Goal: Task Accomplishment & Management: Manage account settings

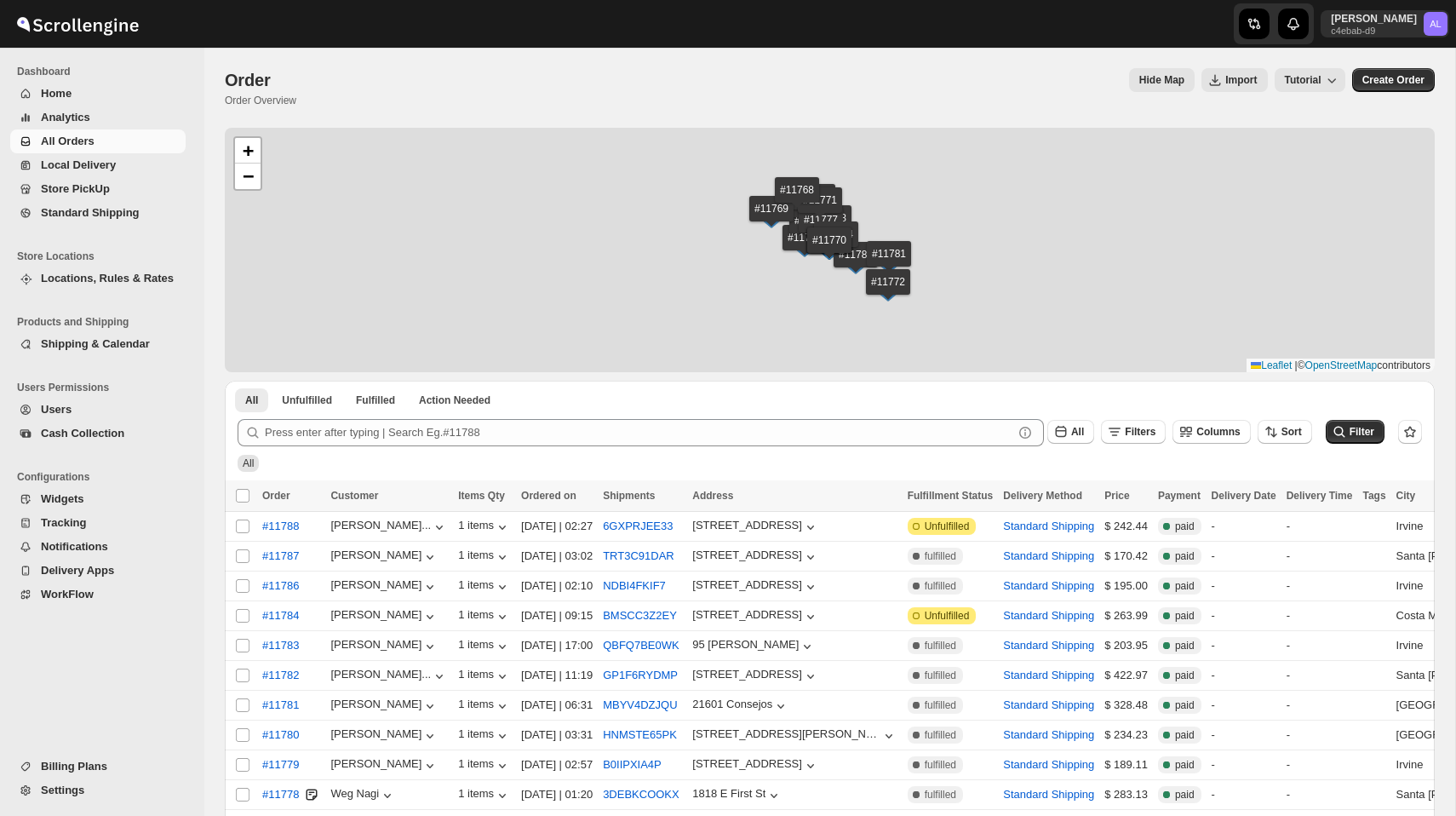
click at [1361, 39] on div "Arman Lalaian c4ebab-d9 AL" at bounding box center [1388, 23] width 135 height 48
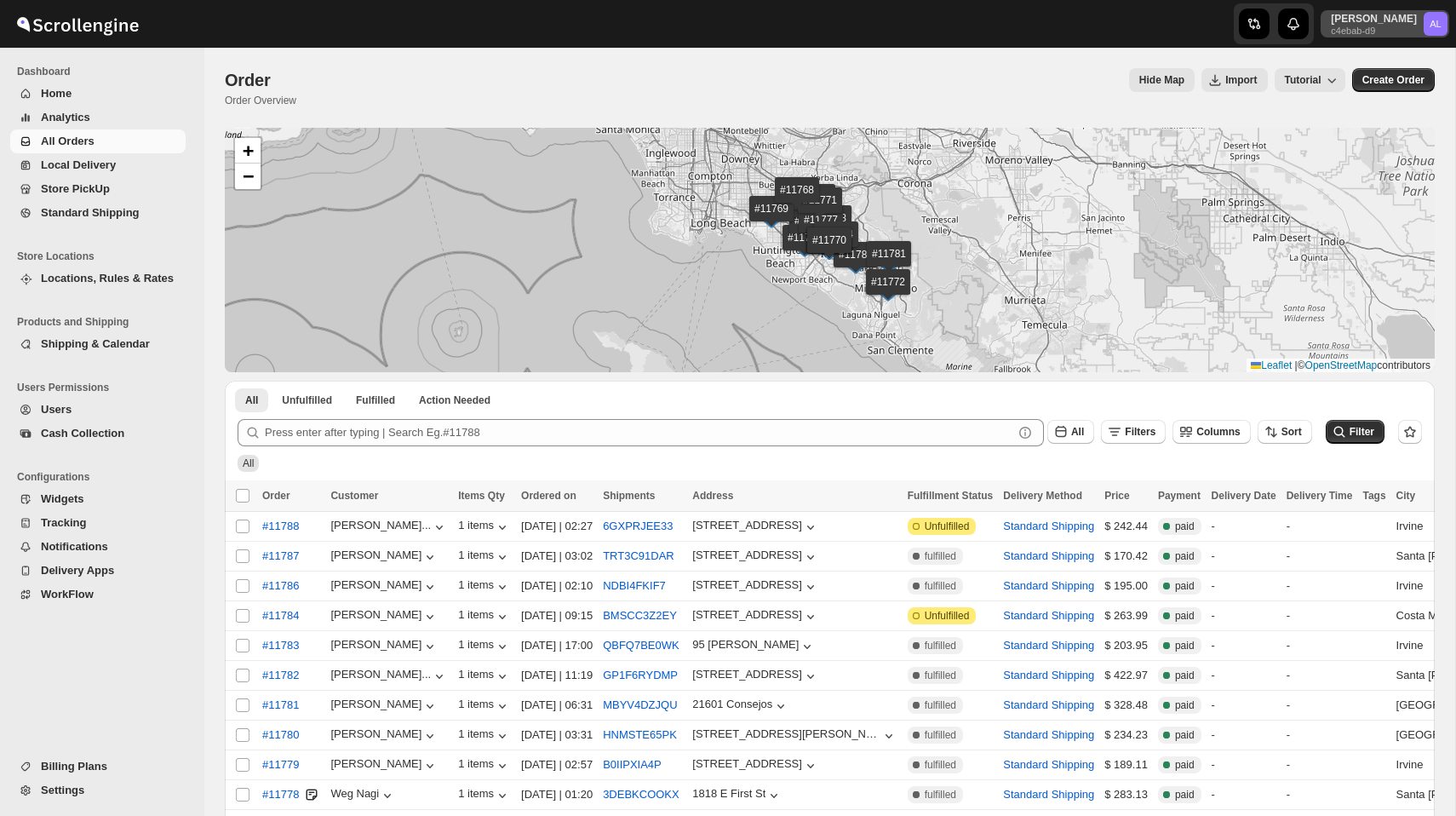
click at [1362, 29] on p "c4ebab-d9" at bounding box center [1373, 30] width 86 height 10
click at [1373, 179] on span "Logout" at bounding box center [1404, 188] width 68 height 17
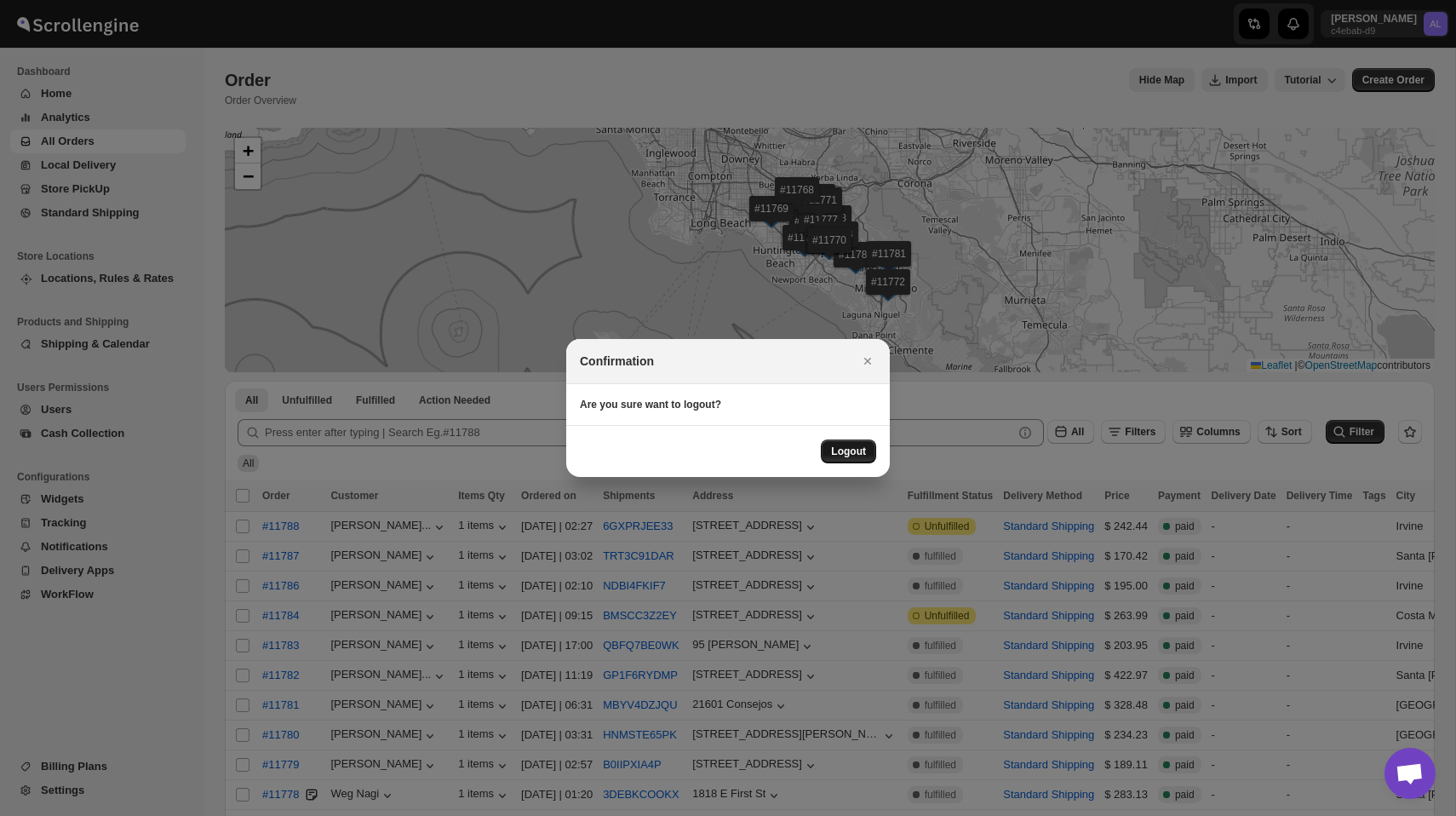
click at [861, 446] on span "Logout" at bounding box center [848, 451] width 35 height 14
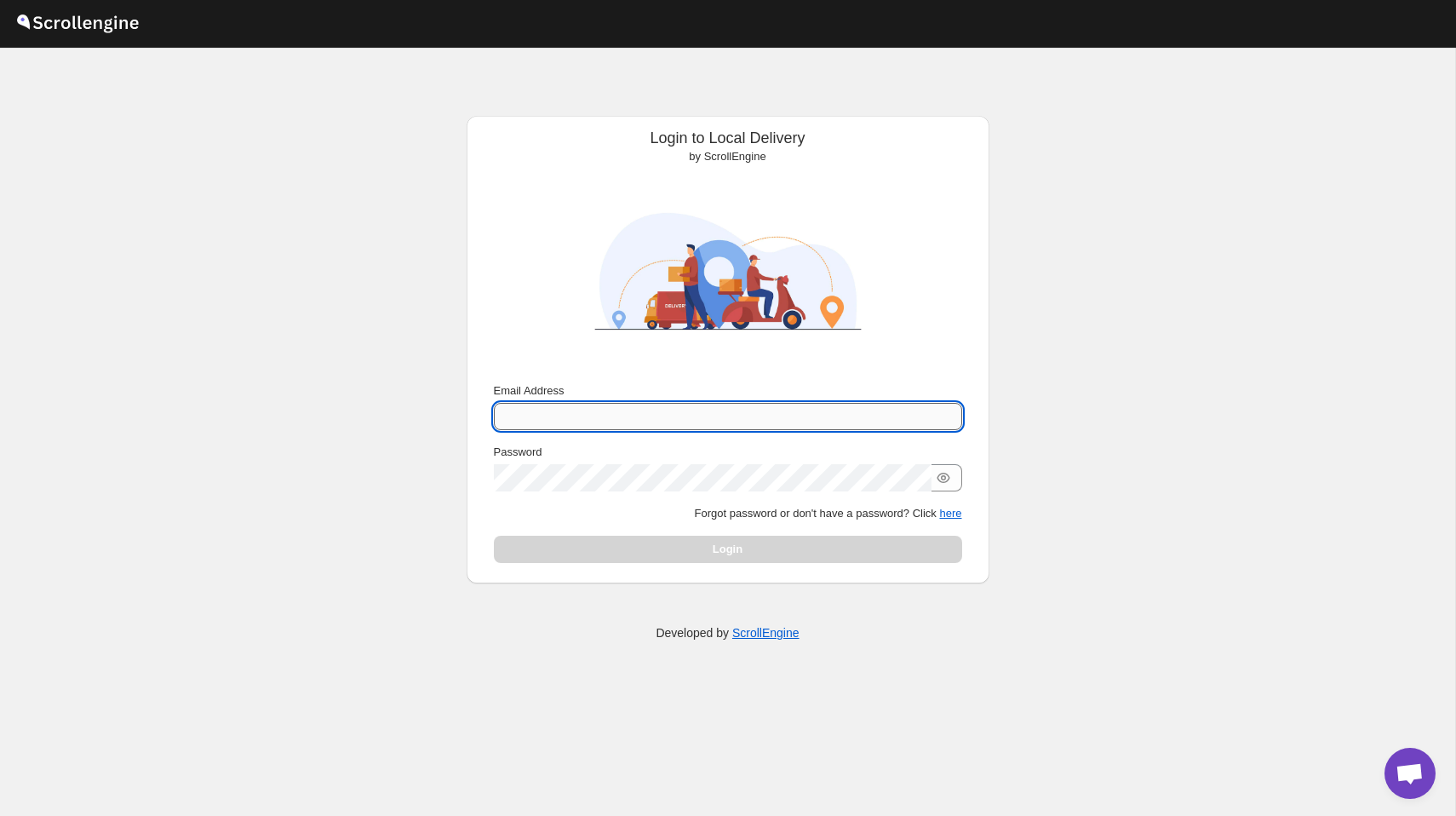
click at [621, 405] on input "Email Address" at bounding box center [728, 416] width 469 height 27
type input "nawneet.sharma@outlook.com"
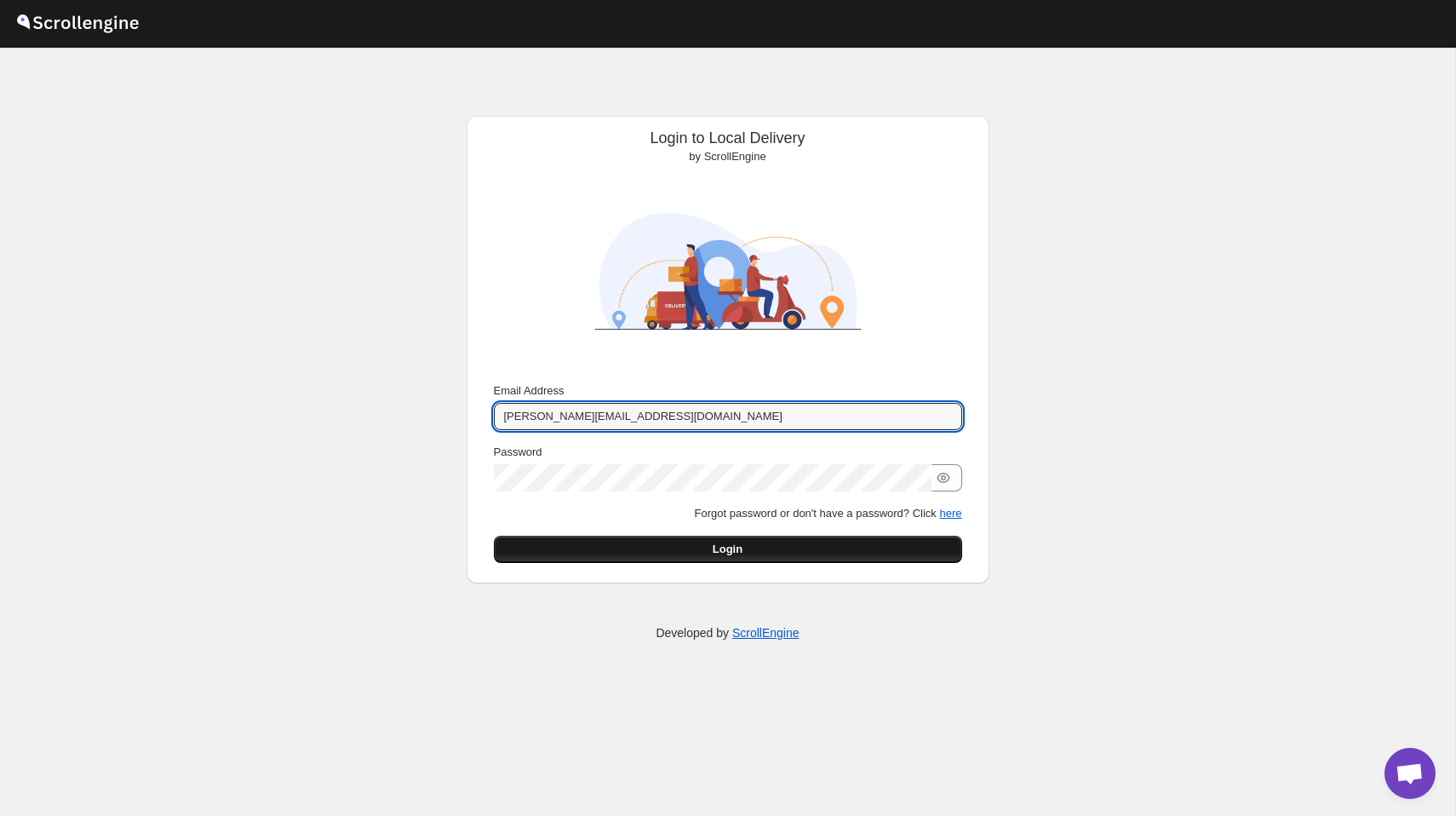
click at [717, 548] on span "Login" at bounding box center [727, 549] width 30 height 17
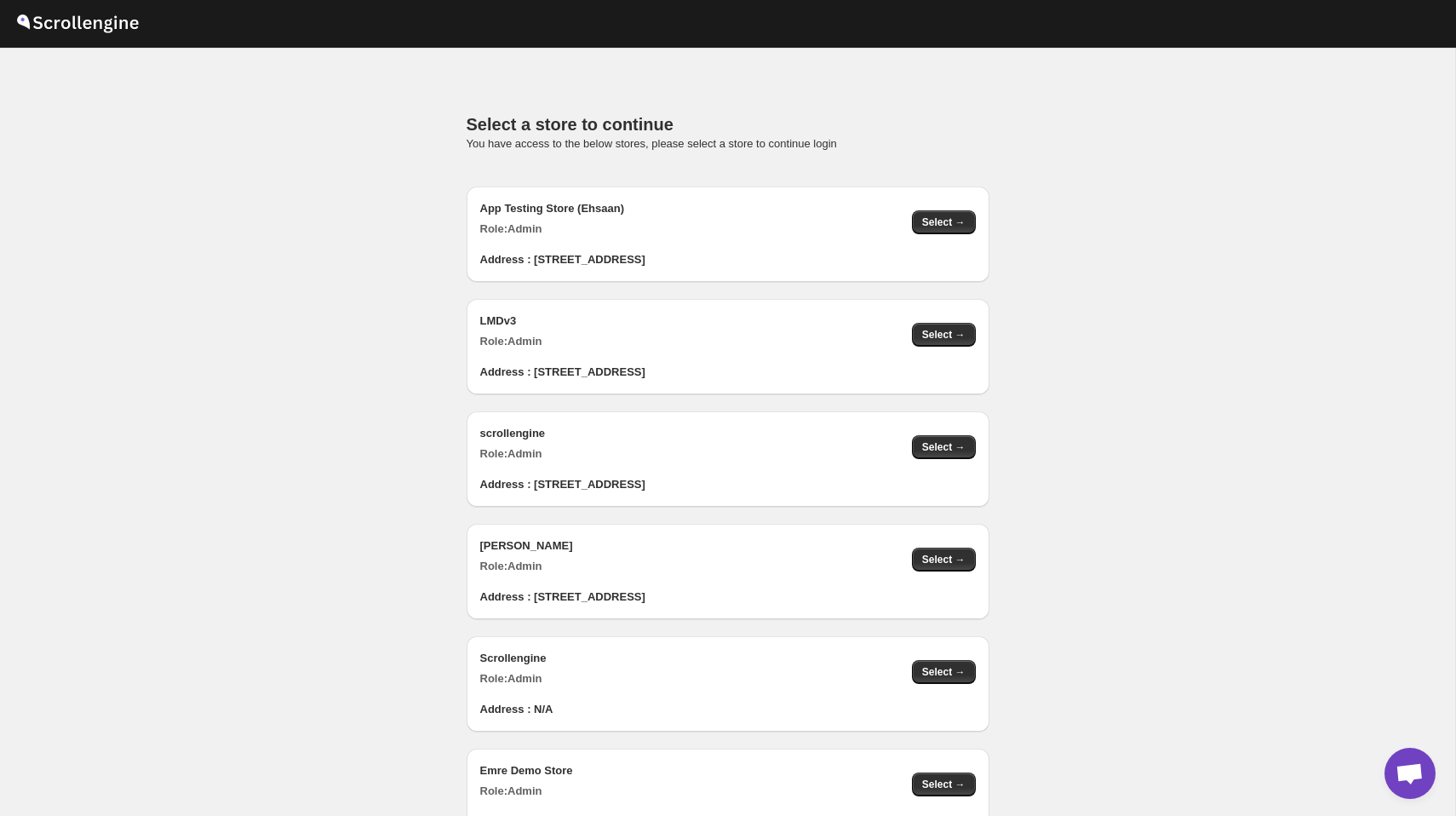
scroll to position [1711, 0]
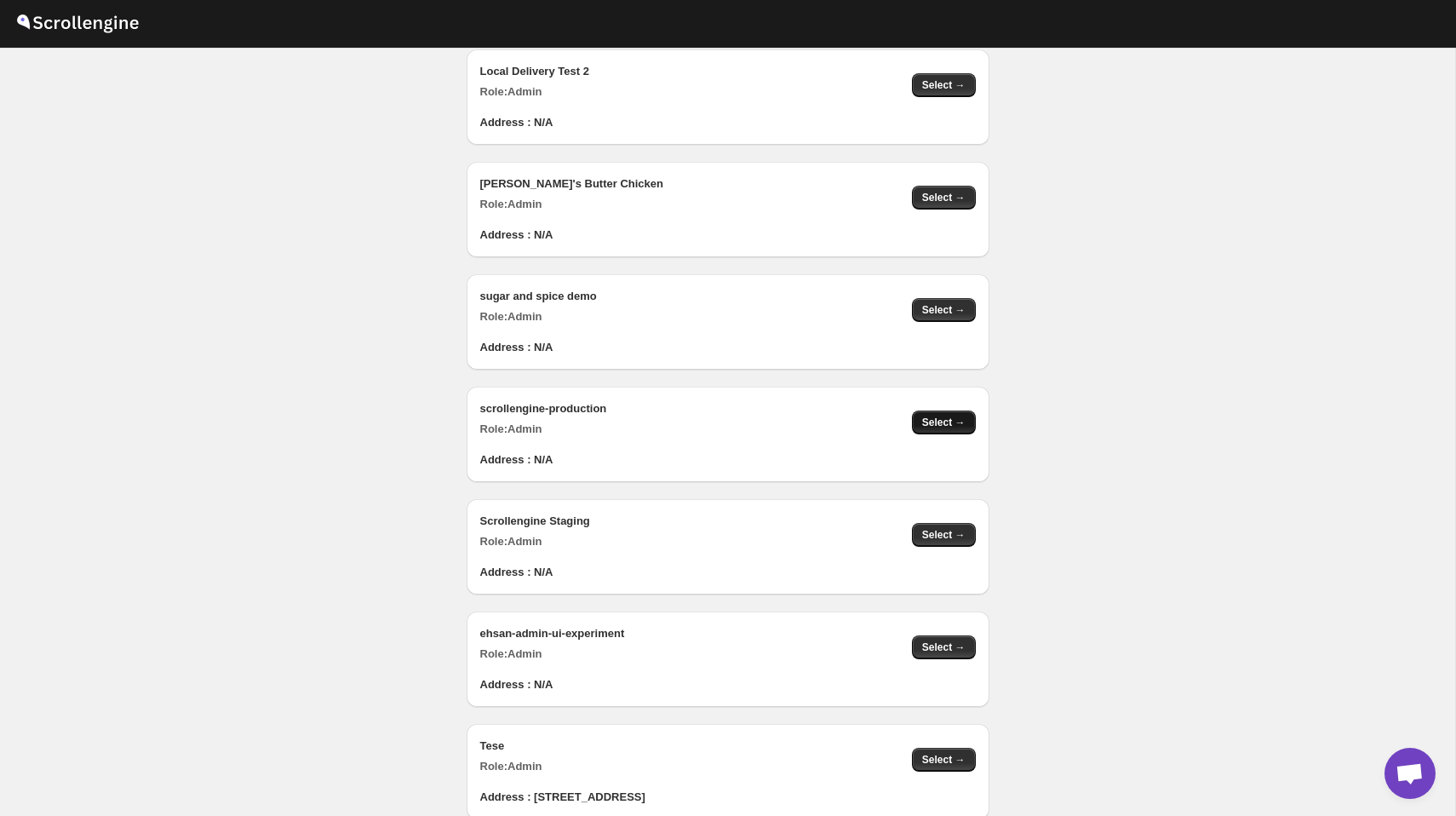
click at [940, 411] on button "Select →" at bounding box center [944, 422] width 64 height 23
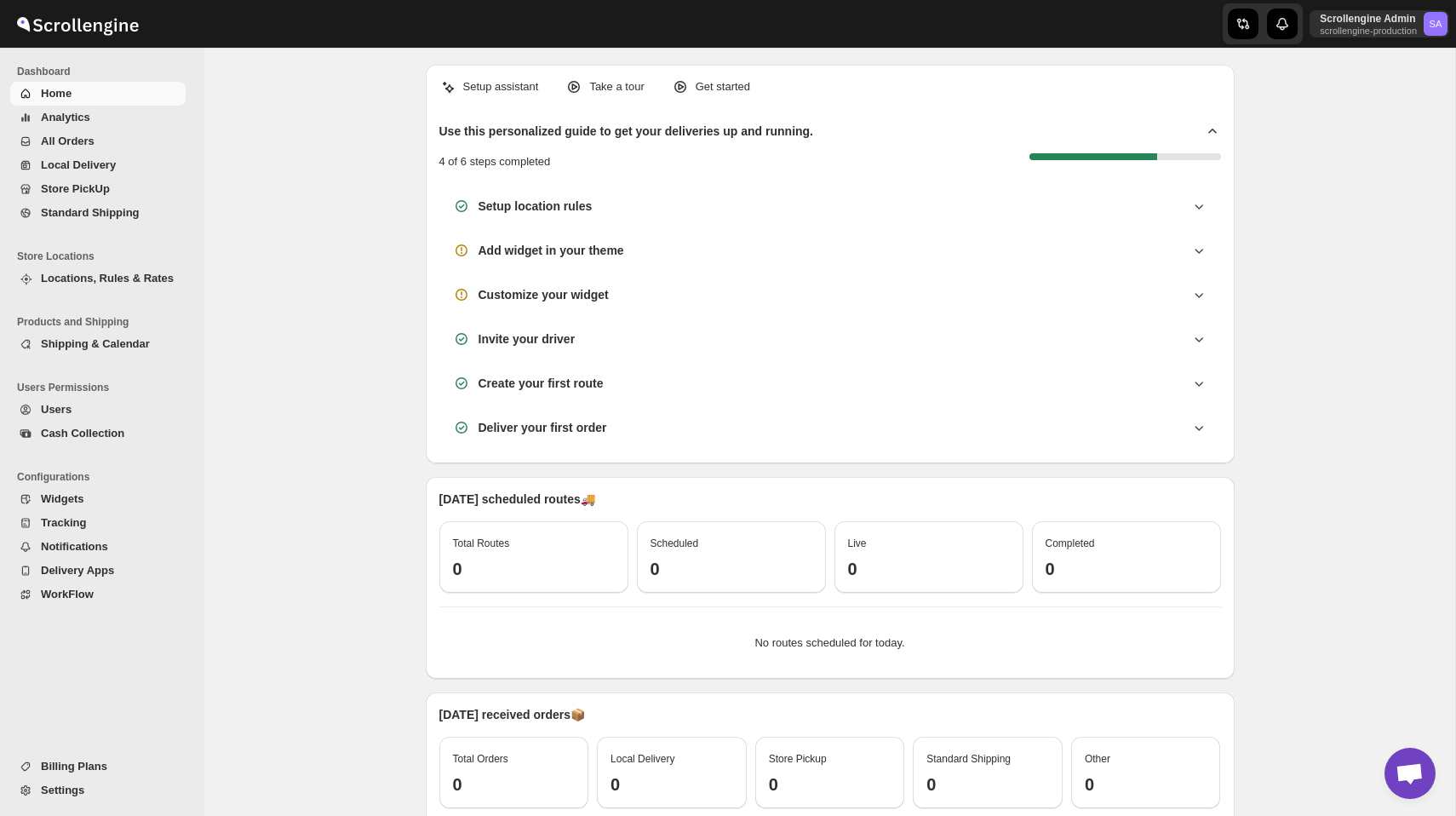
click at [58, 798] on span "Settings" at bounding box center [111, 791] width 141 height 17
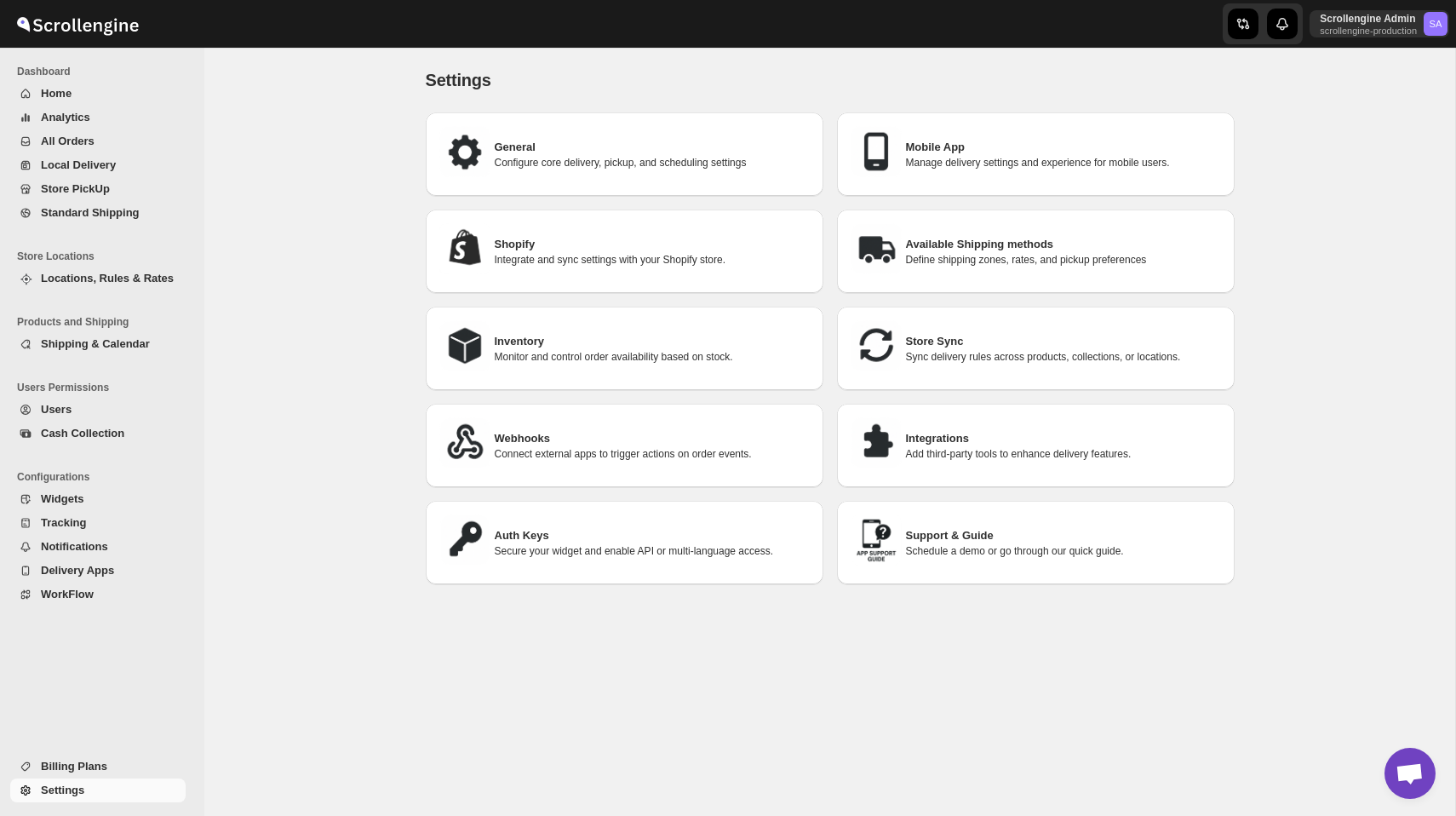
click at [934, 156] on p "Manage delivery settings and experience for mobile users." at bounding box center [1063, 163] width 315 height 14
select select "AVERAGE"
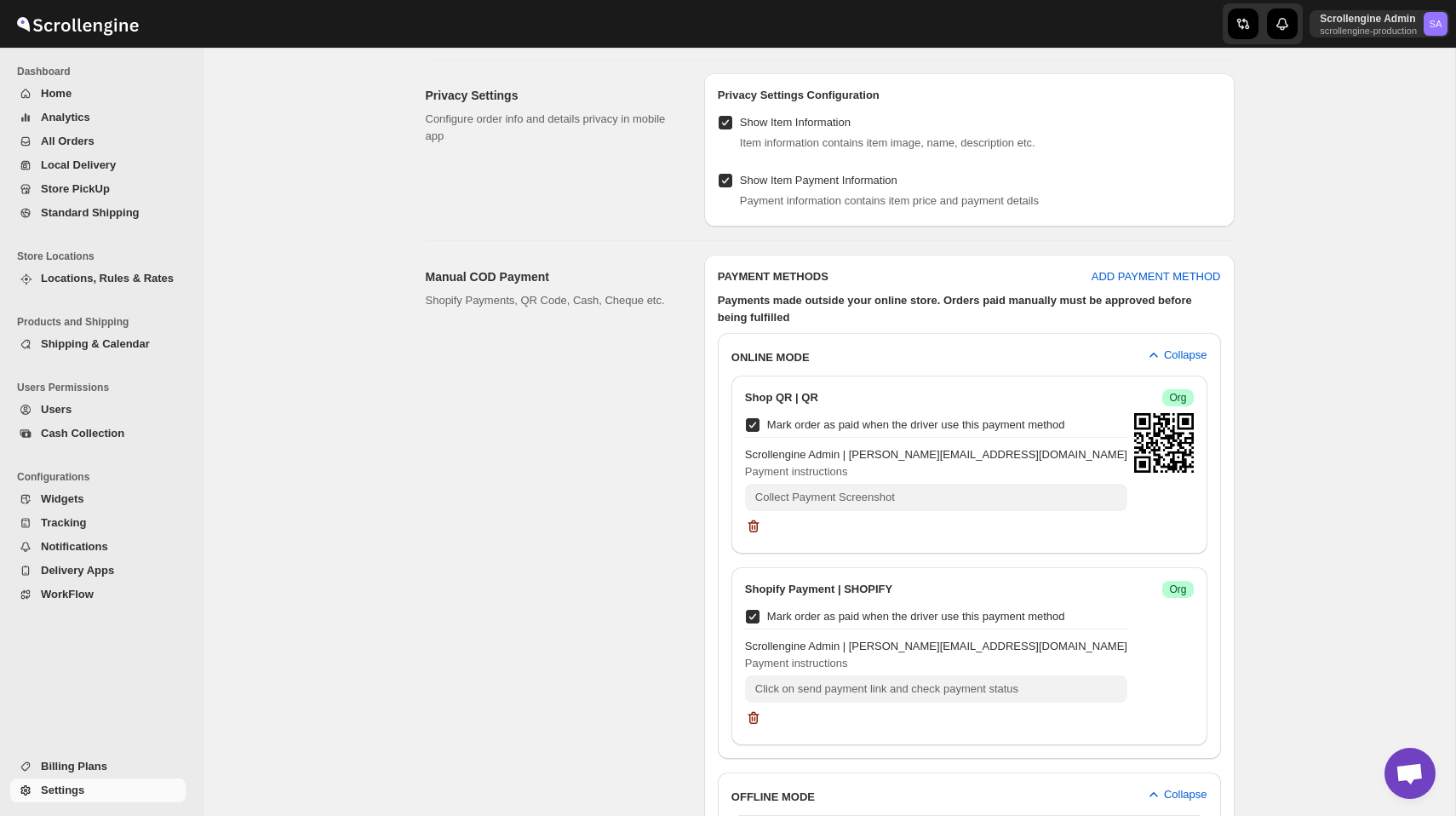
scroll to position [1210, 0]
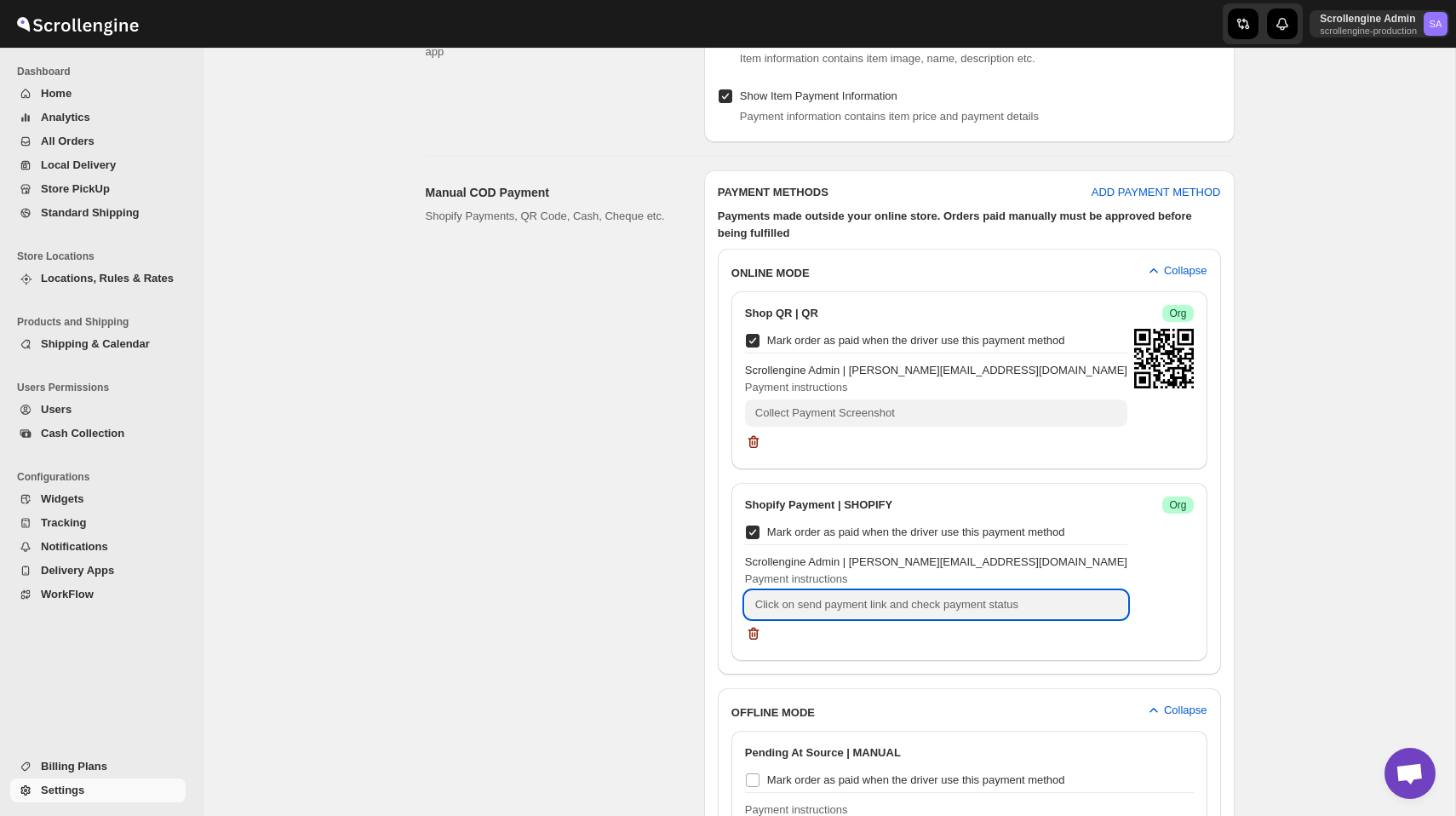
drag, startPoint x: 753, startPoint y: 596, endPoint x: 1059, endPoint y: 592, distance: 306.0
click at [1059, 592] on textarea "Click on send payment link and check payment status" at bounding box center [935, 604] width 382 height 27
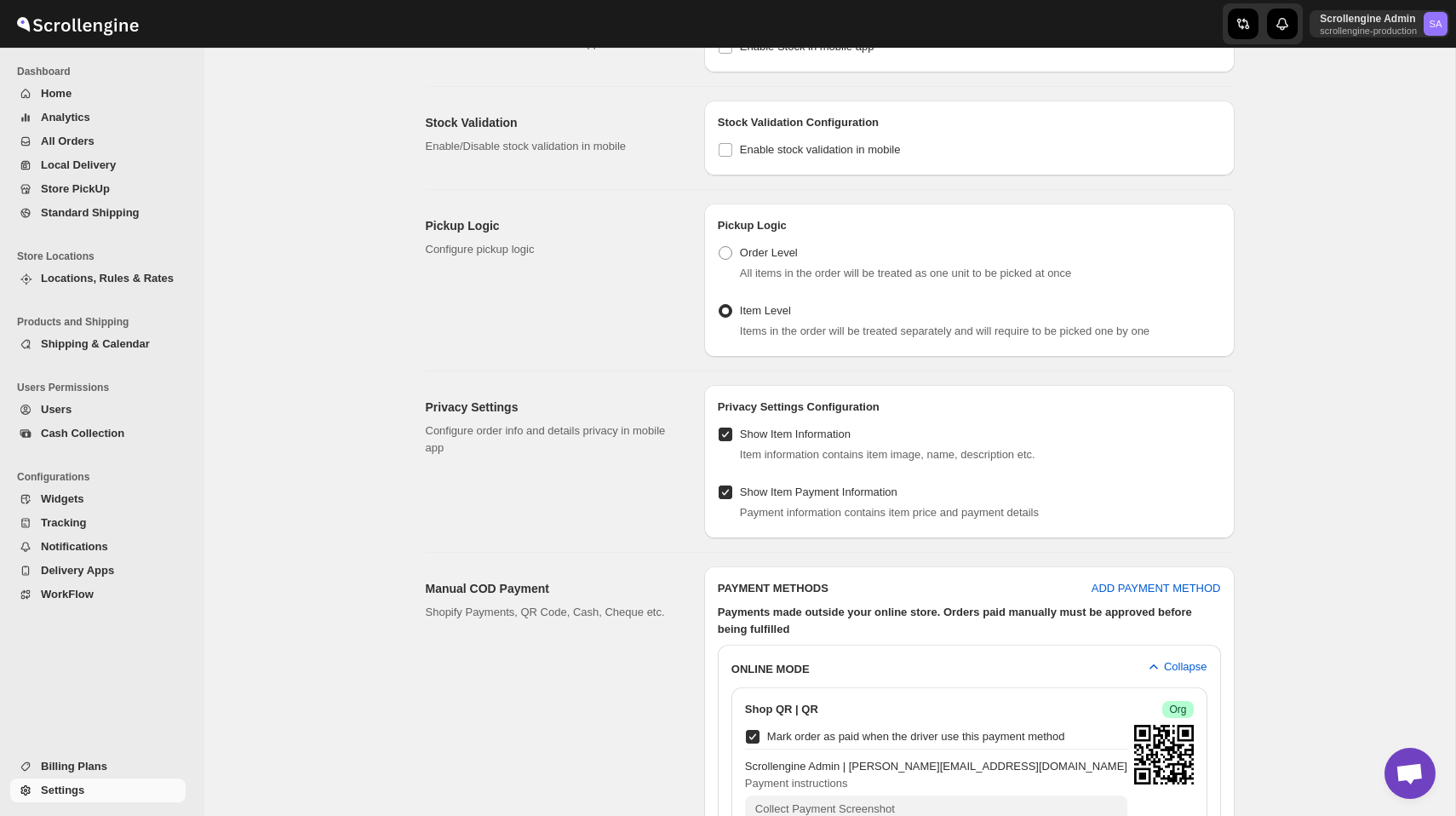
scroll to position [866, 0]
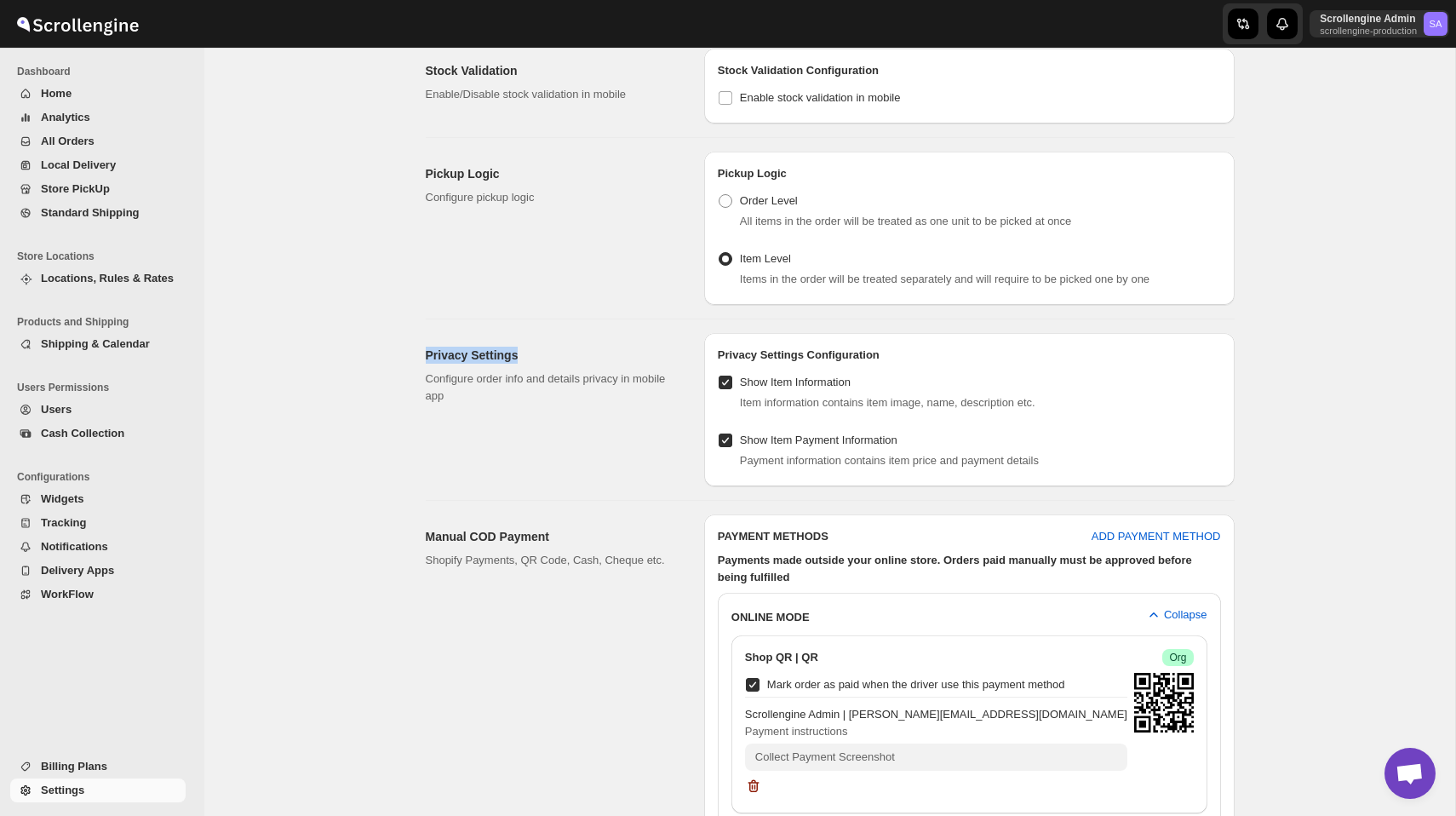
drag, startPoint x: 421, startPoint y: 343, endPoint x: 567, endPoint y: 343, distance: 146.0
click at [567, 343] on div "Privacy Settings Configure order info and details privacy in mobile app Privacy…" at bounding box center [823, 403] width 823 height 167
drag, startPoint x: 742, startPoint y: 371, endPoint x: 876, endPoint y: 379, distance: 134.2
click at [876, 379] on div "Show Item Information Item information contains item image, name, description e…" at bounding box center [969, 391] width 503 height 41
drag, startPoint x: 741, startPoint y: 430, endPoint x: 916, endPoint y: 433, distance: 175.0
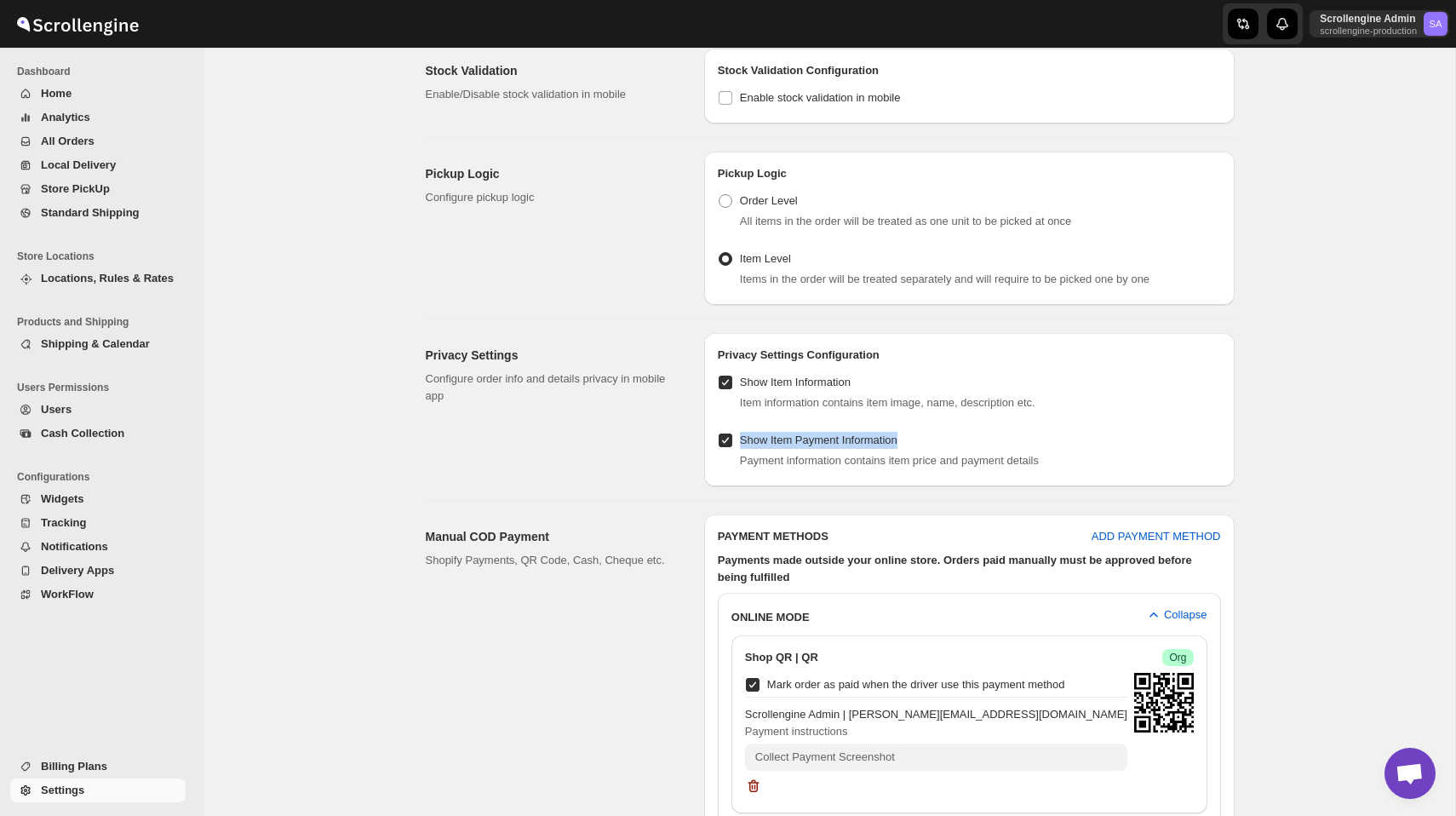
click at [916, 434] on div "Show Item Payment Information Payment information contains item price and payme…" at bounding box center [969, 448] width 503 height 41
click at [731, 465] on div "Show Item Payment Information Payment information contains item price and payme…" at bounding box center [968, 454] width 530 height 65
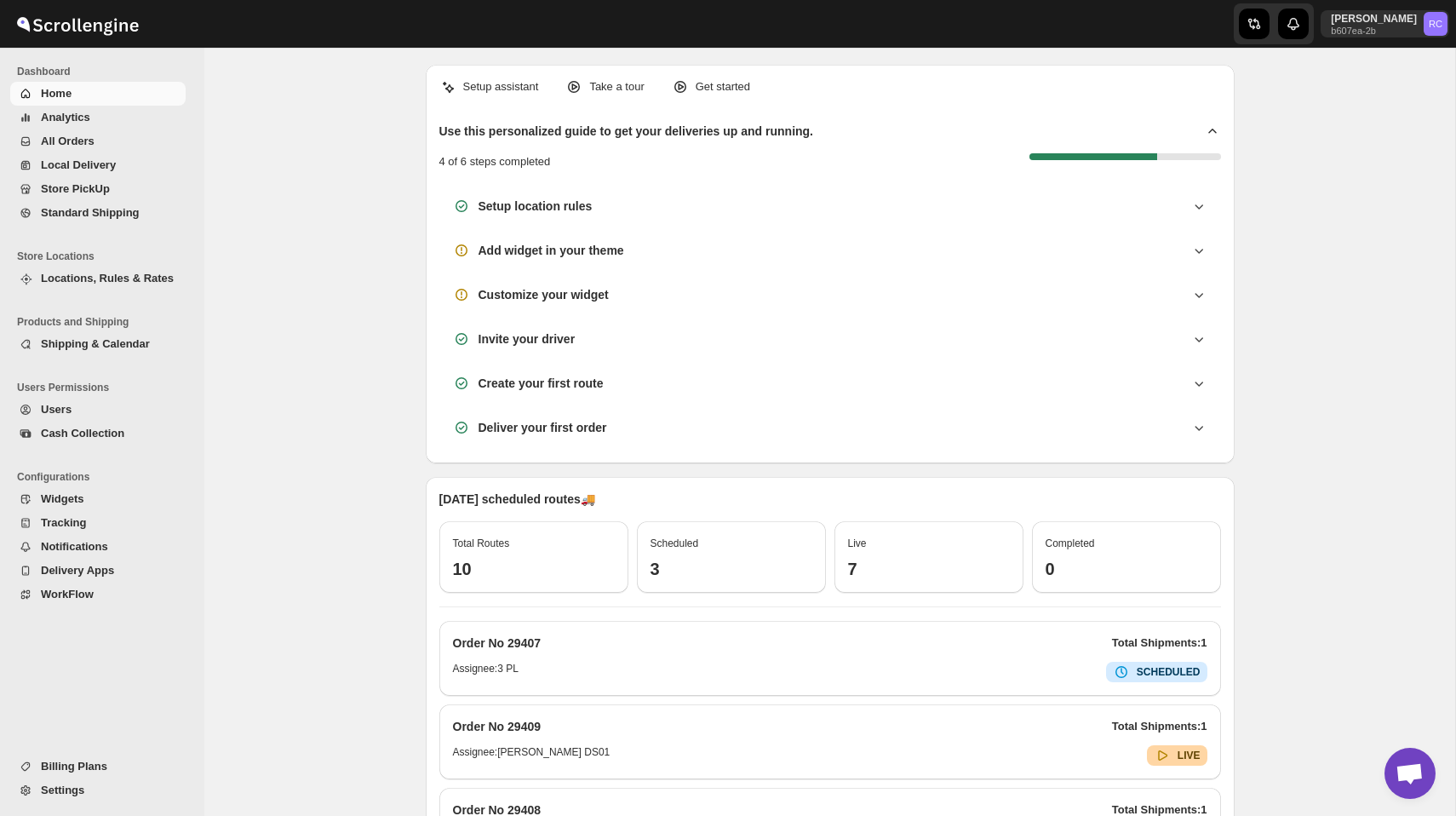
click at [128, 293] on ul "Store Locations Locations, Rules & Rates" at bounding box center [98, 272] width 196 height 66
click at [145, 269] on button "Locations, Rules & Rates" at bounding box center [98, 278] width 175 height 23
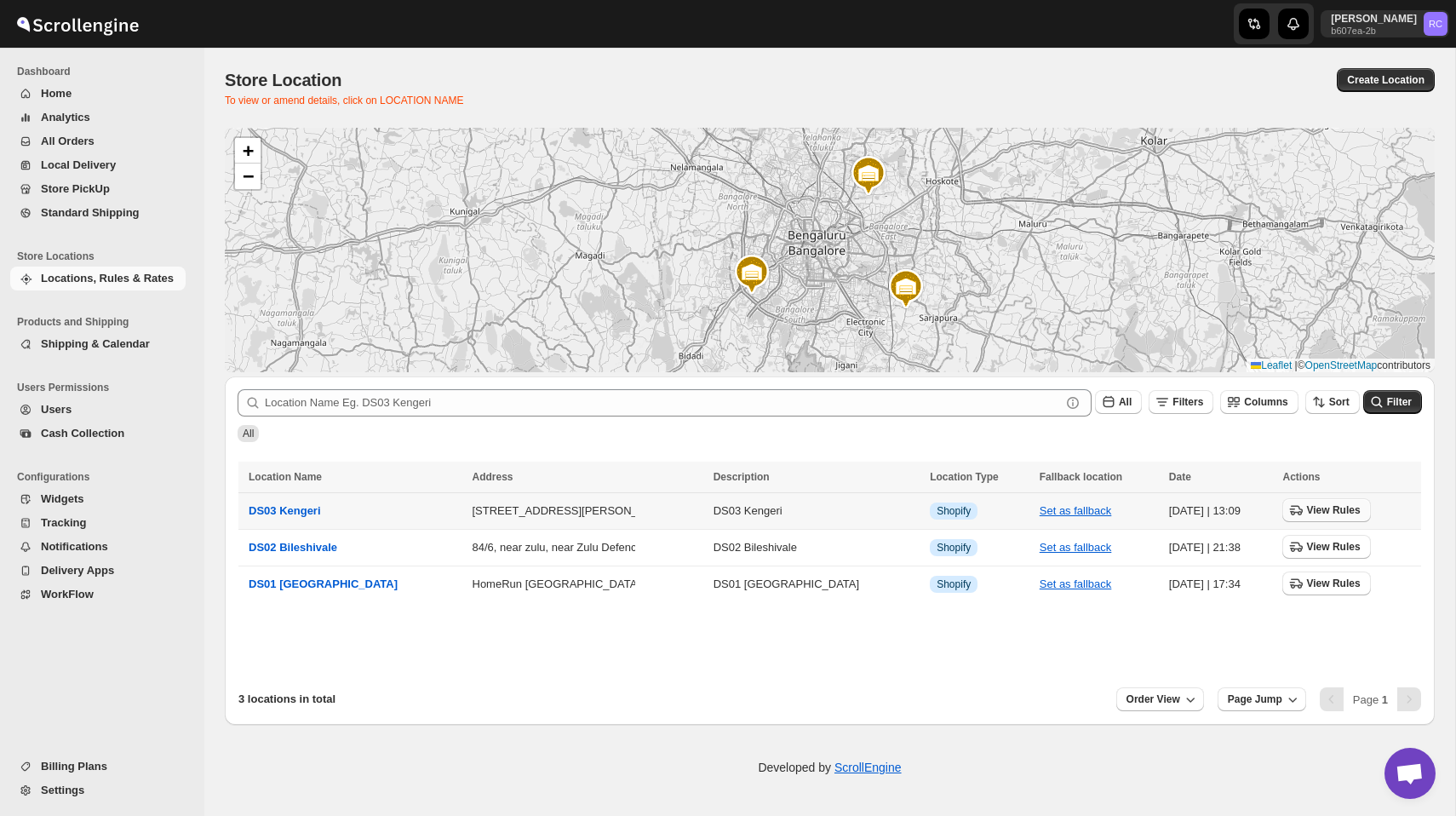
click at [1320, 510] on span "View Rules" at bounding box center [1333, 510] width 54 height 14
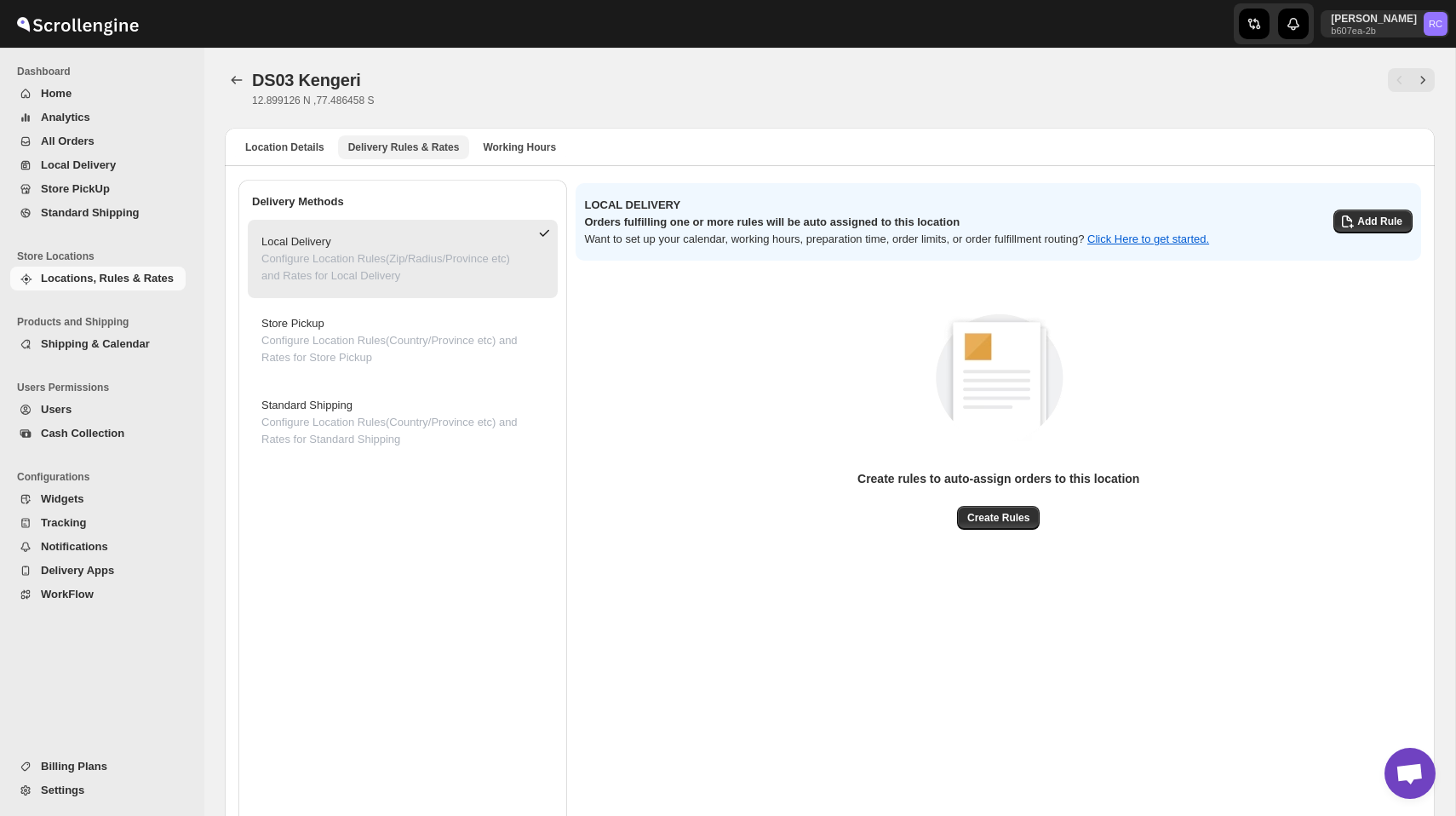
click at [408, 149] on span "Delivery Rules & Rates" at bounding box center [403, 148] width 112 height 14
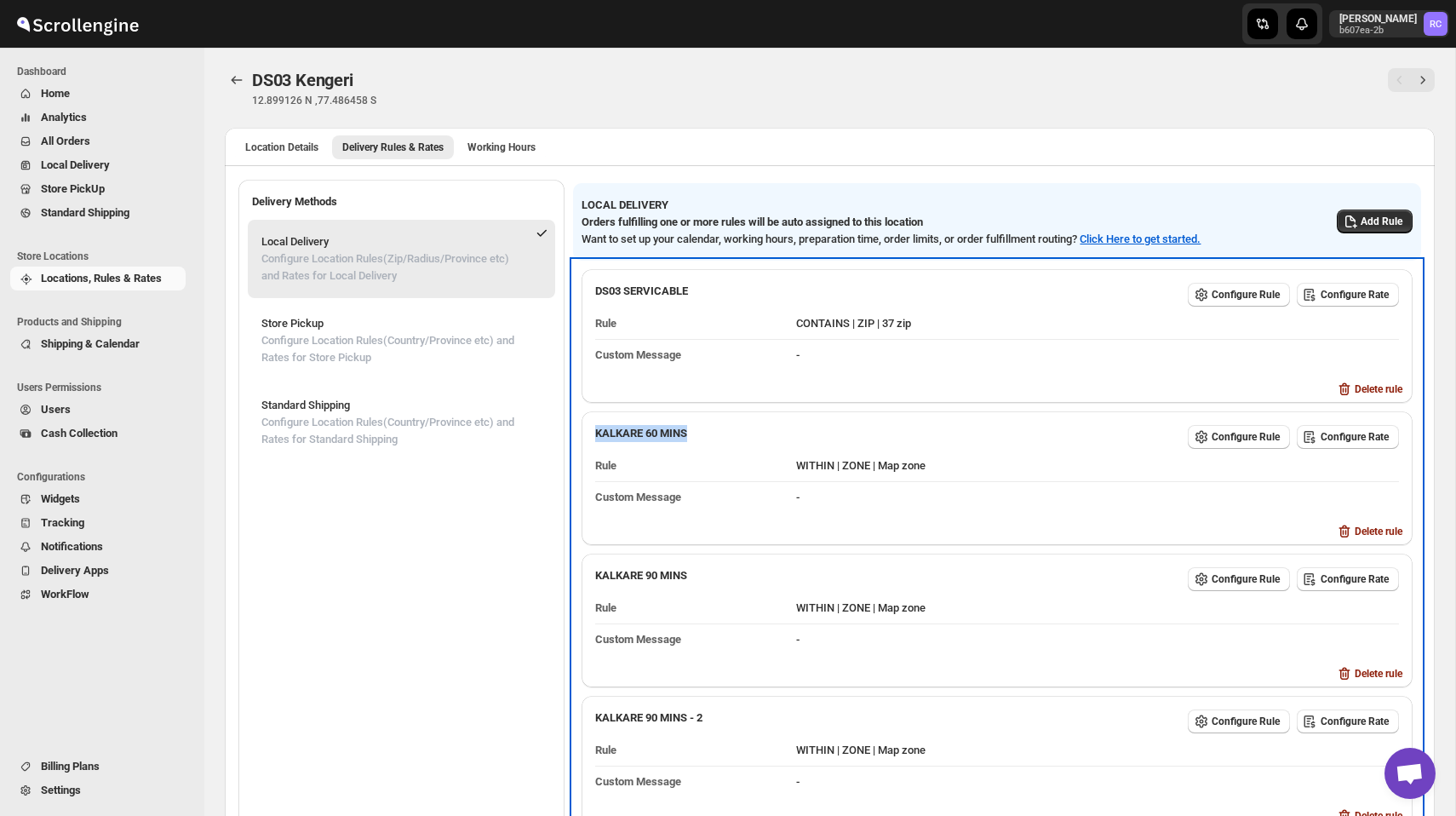
drag, startPoint x: 604, startPoint y: 431, endPoint x: 712, endPoint y: 431, distance: 108.0
click at [712, 431] on div "KALKARE 60 MINS Configure Rule Configure Rate Rule WITHIN | ZONE | Map zone Cus…" at bounding box center [996, 465] width 830 height 109
click at [869, 459] on dd "WITHIN | ZONE | Map zone" at bounding box center [1097, 465] width 603 height 30
drag, startPoint x: 894, startPoint y: 464, endPoint x: 979, endPoint y: 466, distance: 85.0
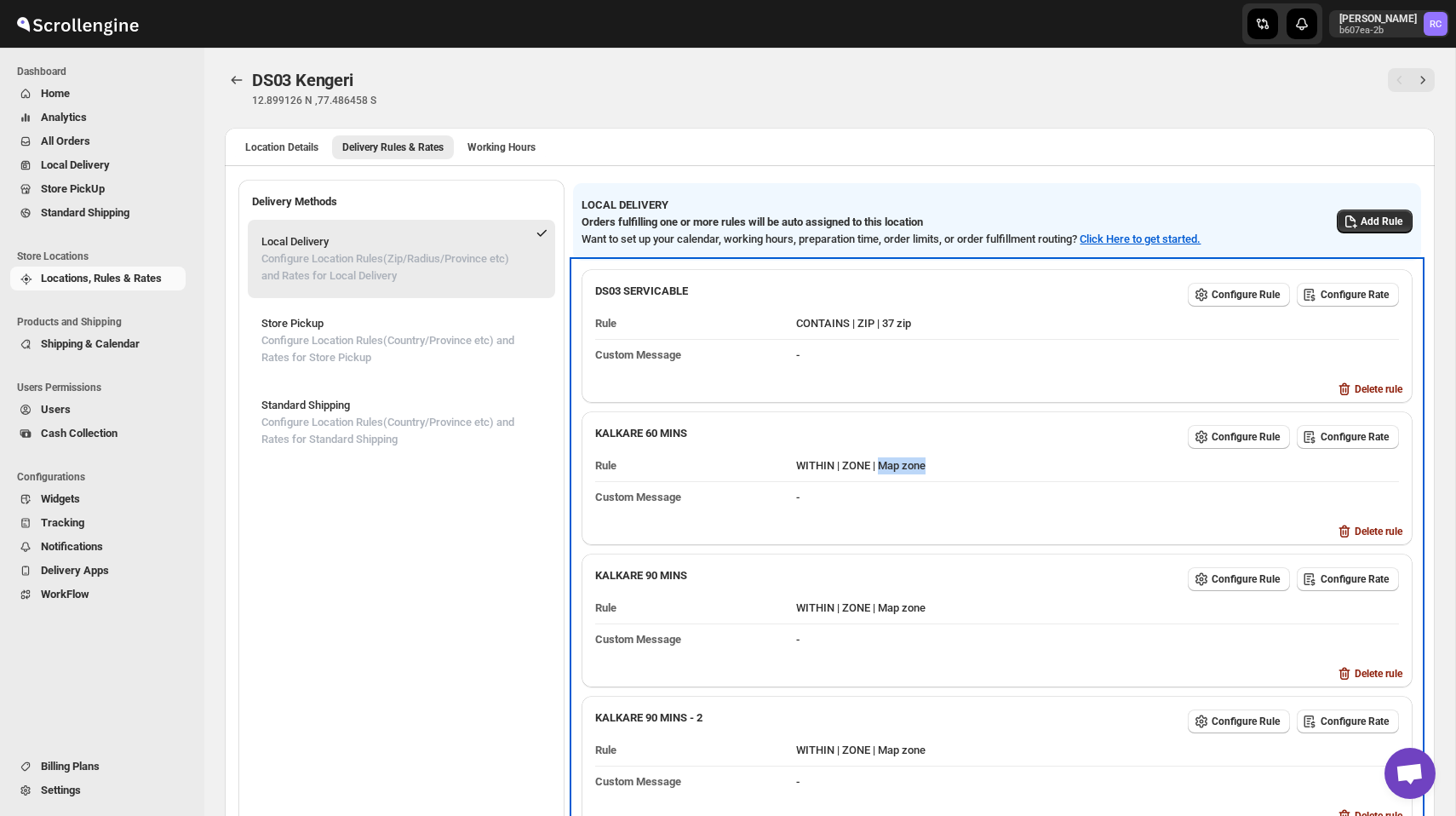
click at [979, 466] on dd "WITHIN | ZONE | Map zone" at bounding box center [1097, 465] width 603 height 30
drag, startPoint x: 606, startPoint y: 432, endPoint x: 813, endPoint y: 529, distance: 228.6
click at [813, 529] on div "KALKARE 60 MINS Configure Rule Configure Rate Rule WITHIN | ZONE | Map zone Cus…" at bounding box center [996, 478] width 830 height 134
click at [920, 471] on dd "WITHIN | ZONE | Map zone" at bounding box center [1097, 465] width 603 height 30
drag, startPoint x: 600, startPoint y: 292, endPoint x: 716, endPoint y: 384, distance: 148.1
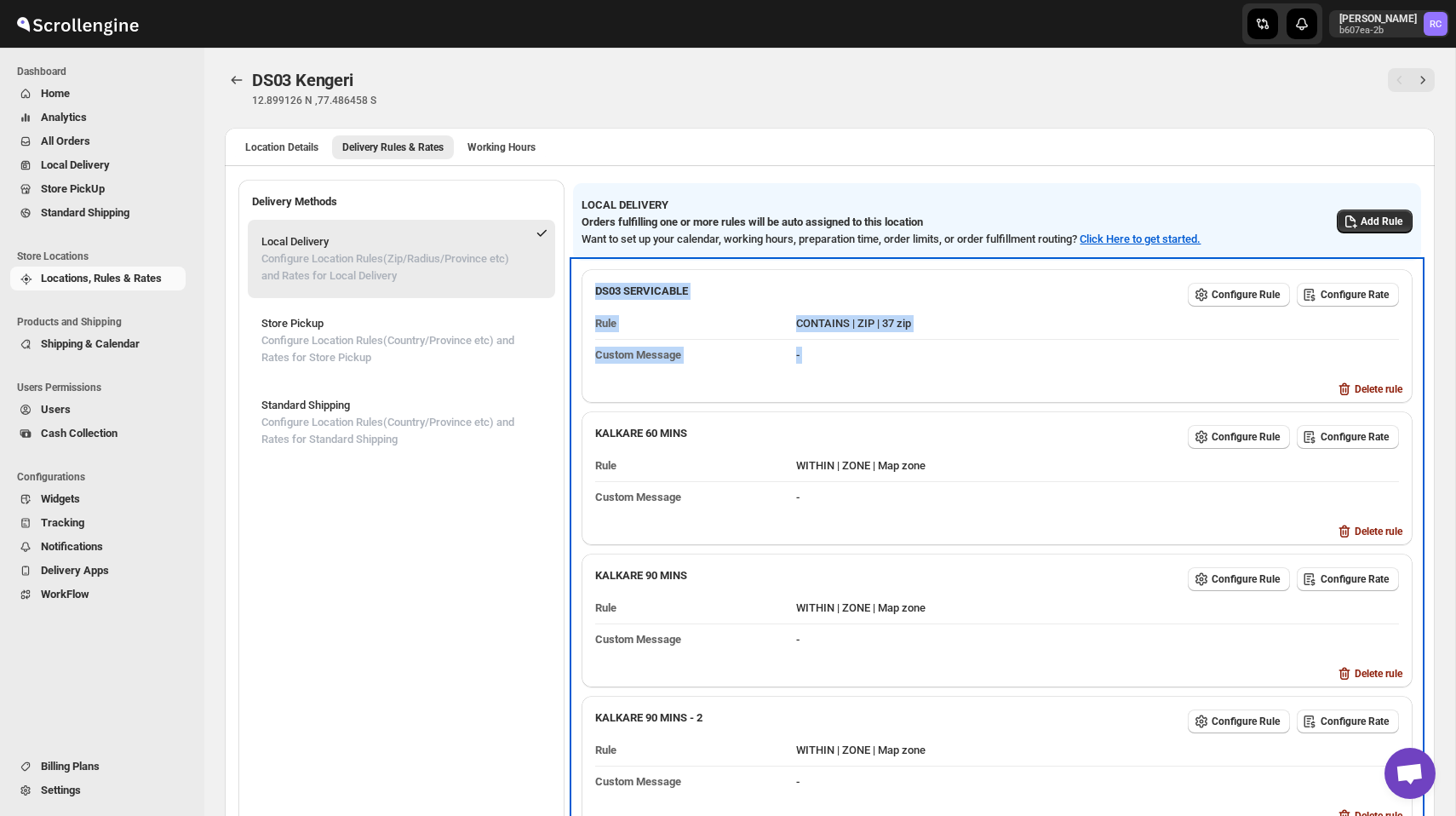
click at [716, 384] on div "DS03 SERVICABLE Configure Rule Configure Rate Rule CONTAINS | ZIP | 37 zip Cust…" at bounding box center [996, 336] width 830 height 134
click at [902, 392] on div "Delete rule" at bounding box center [996, 390] width 830 height 25
drag, startPoint x: 805, startPoint y: 464, endPoint x: 976, endPoint y: 471, distance: 171.1
click at [976, 471] on dd "WITHIN | ZONE | Map zone" at bounding box center [1097, 465] width 603 height 30
drag, startPoint x: 808, startPoint y: 607, endPoint x: 993, endPoint y: 607, distance: 185.0
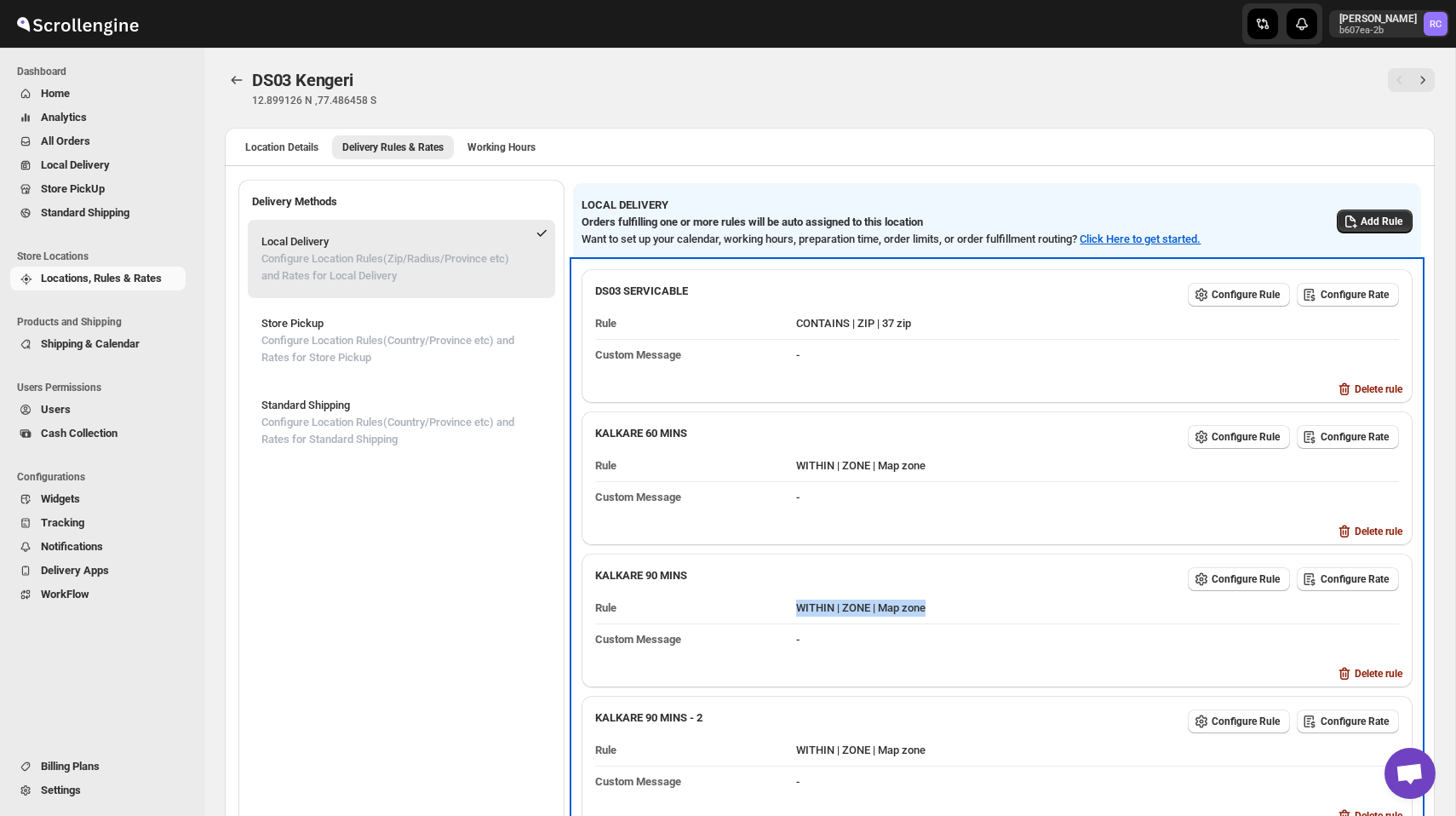
click at [994, 607] on dd "WITHIN | ZONE | Map zone" at bounding box center [1097, 608] width 603 height 30
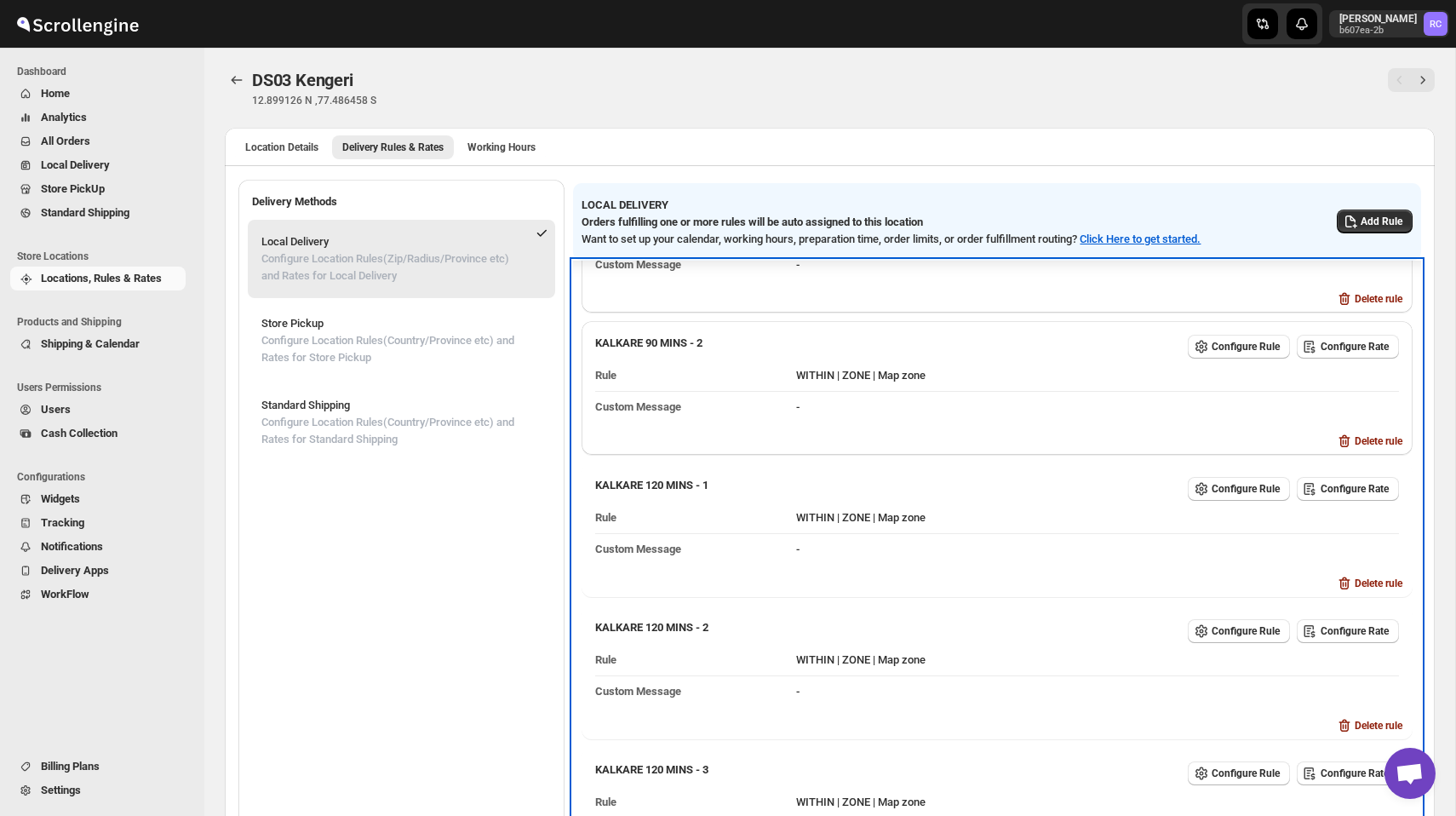
scroll to position [404, 0]
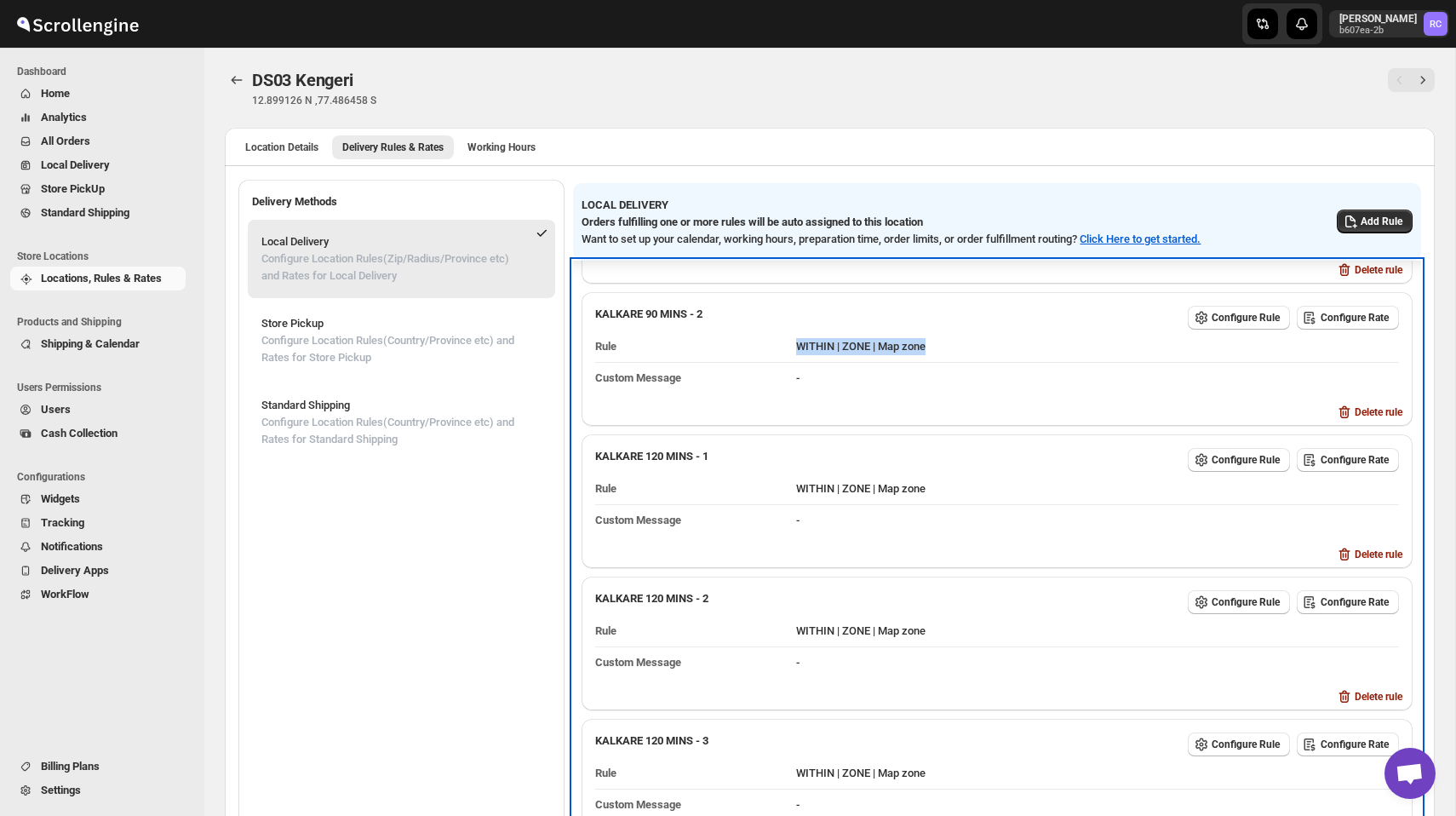
drag, startPoint x: 808, startPoint y: 340, endPoint x: 1037, endPoint y: 347, distance: 229.1
click at [1037, 347] on dd "WITHIN | ZONE | Map zone" at bounding box center [1097, 346] width 603 height 30
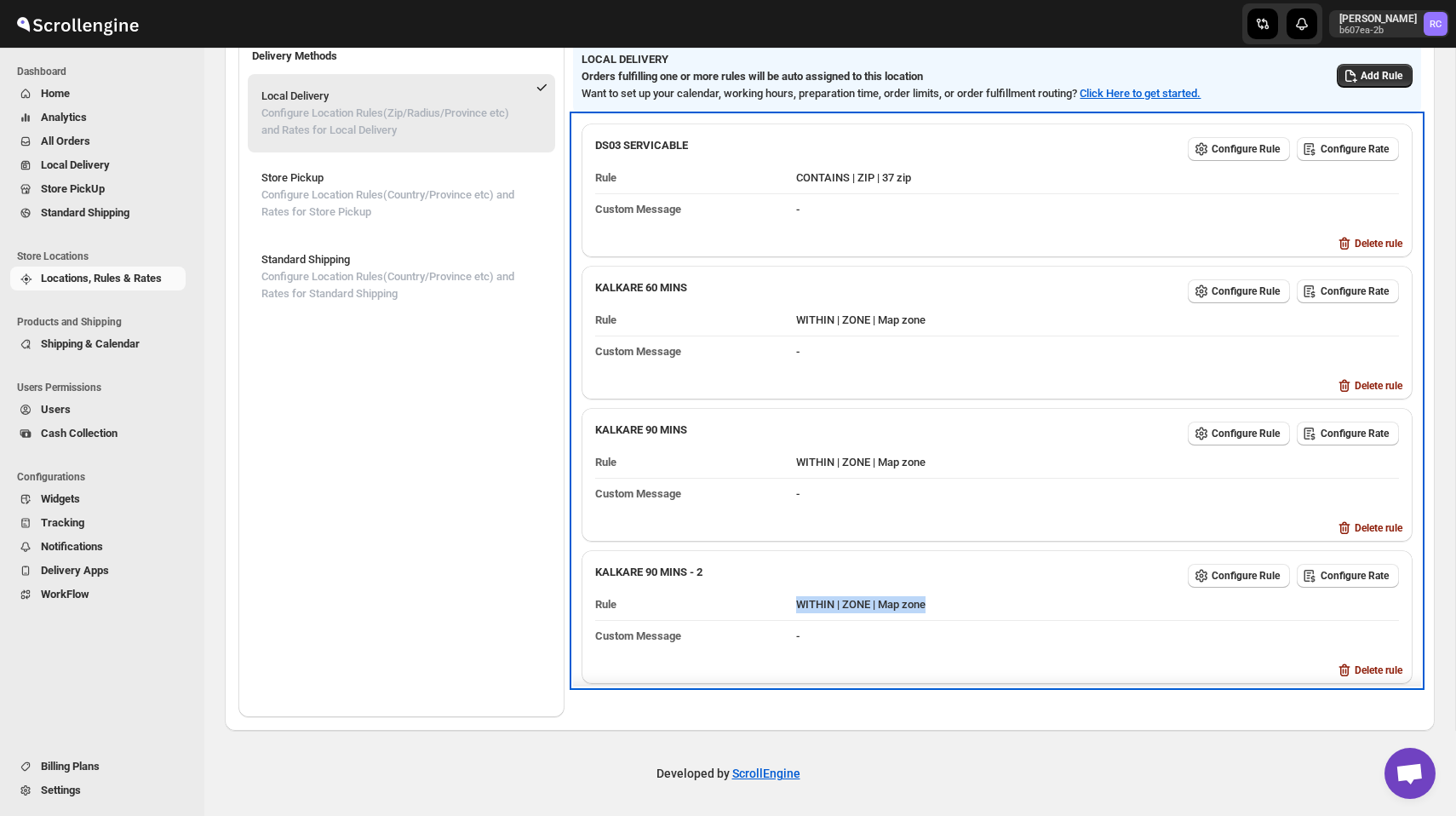
scroll to position [0, 0]
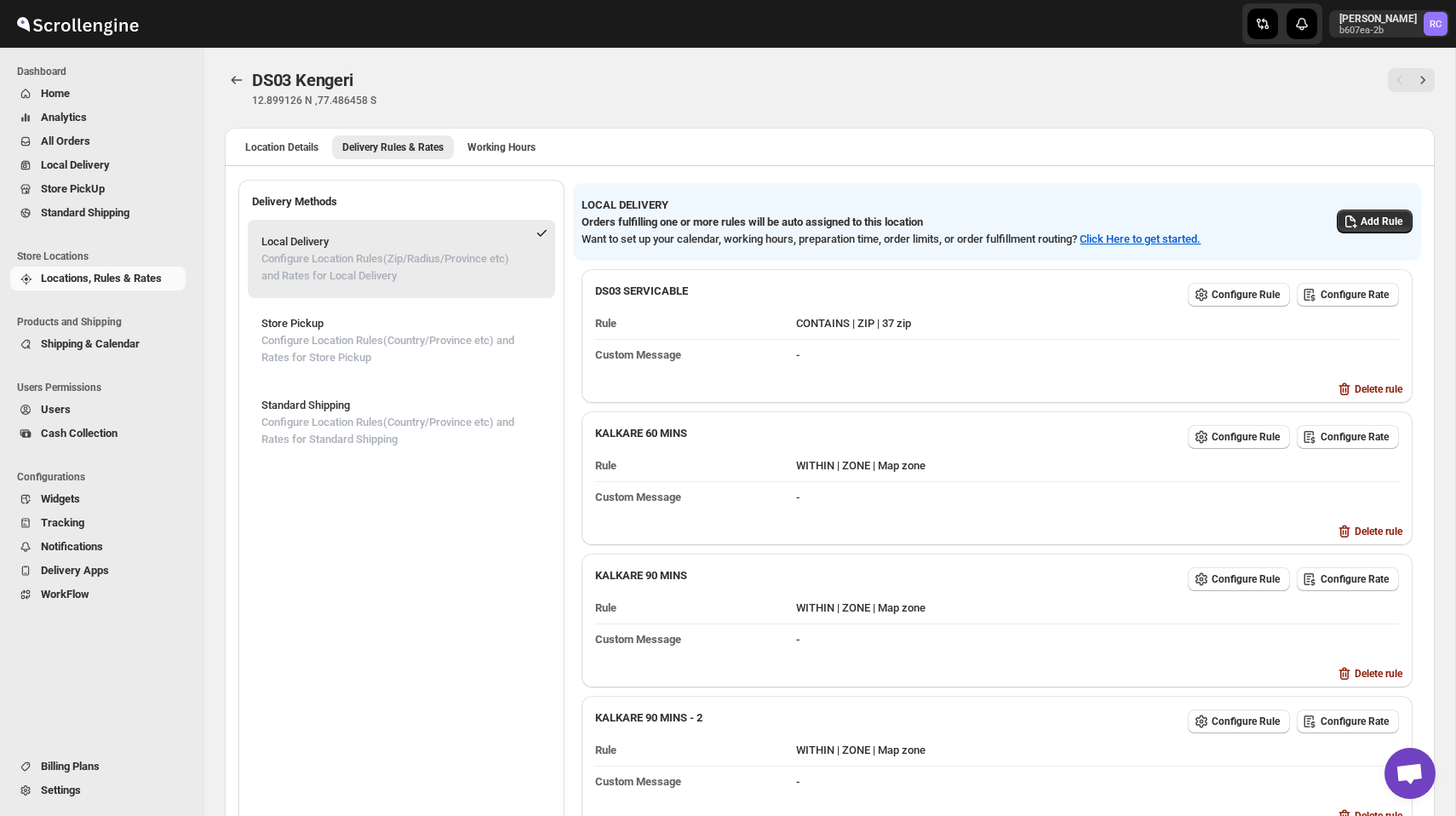
click at [86, 200] on link "Store PickUp" at bounding box center [98, 188] width 175 height 23
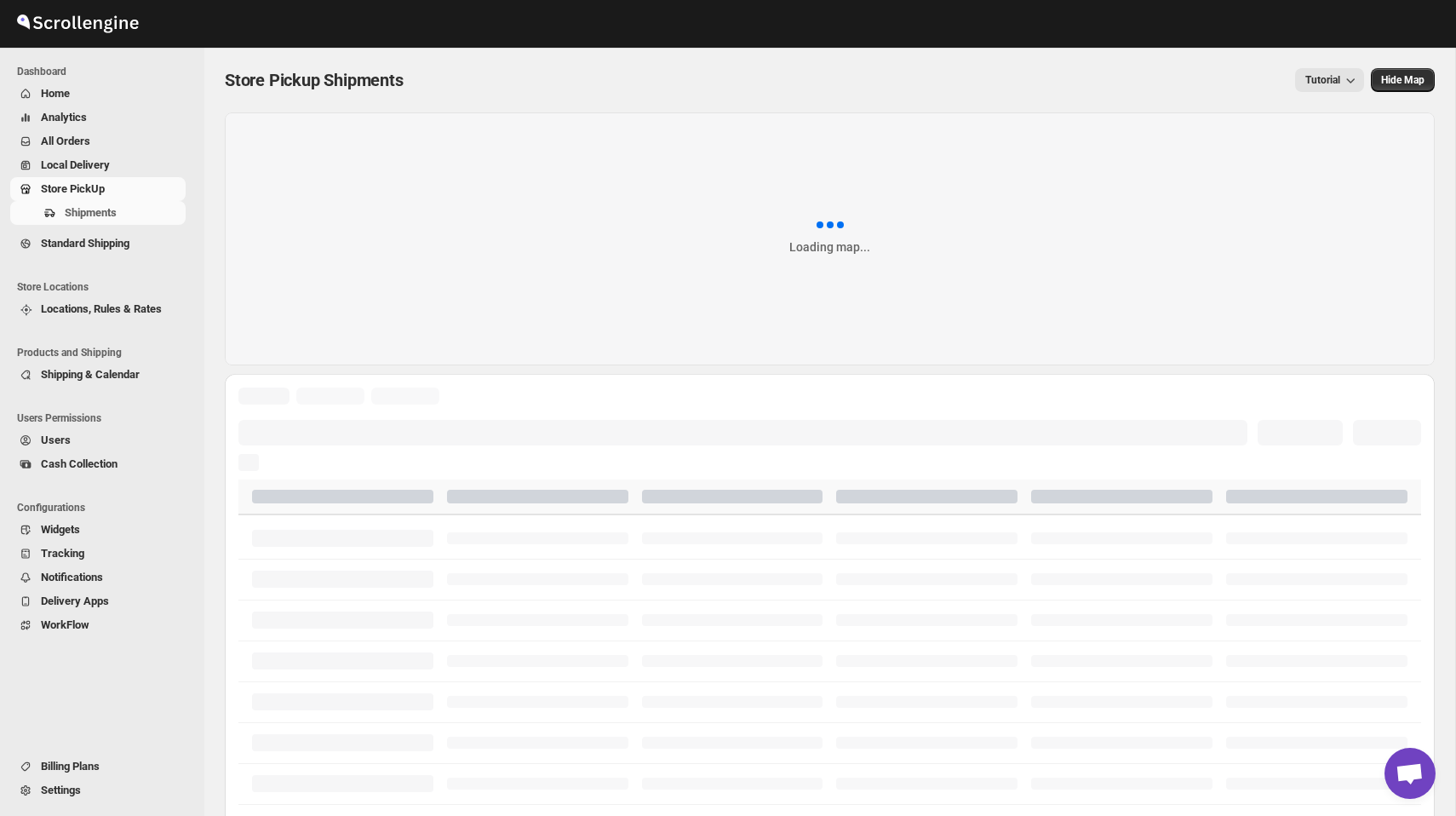
click at [97, 240] on span "Standard Shipping" at bounding box center [85, 243] width 89 height 13
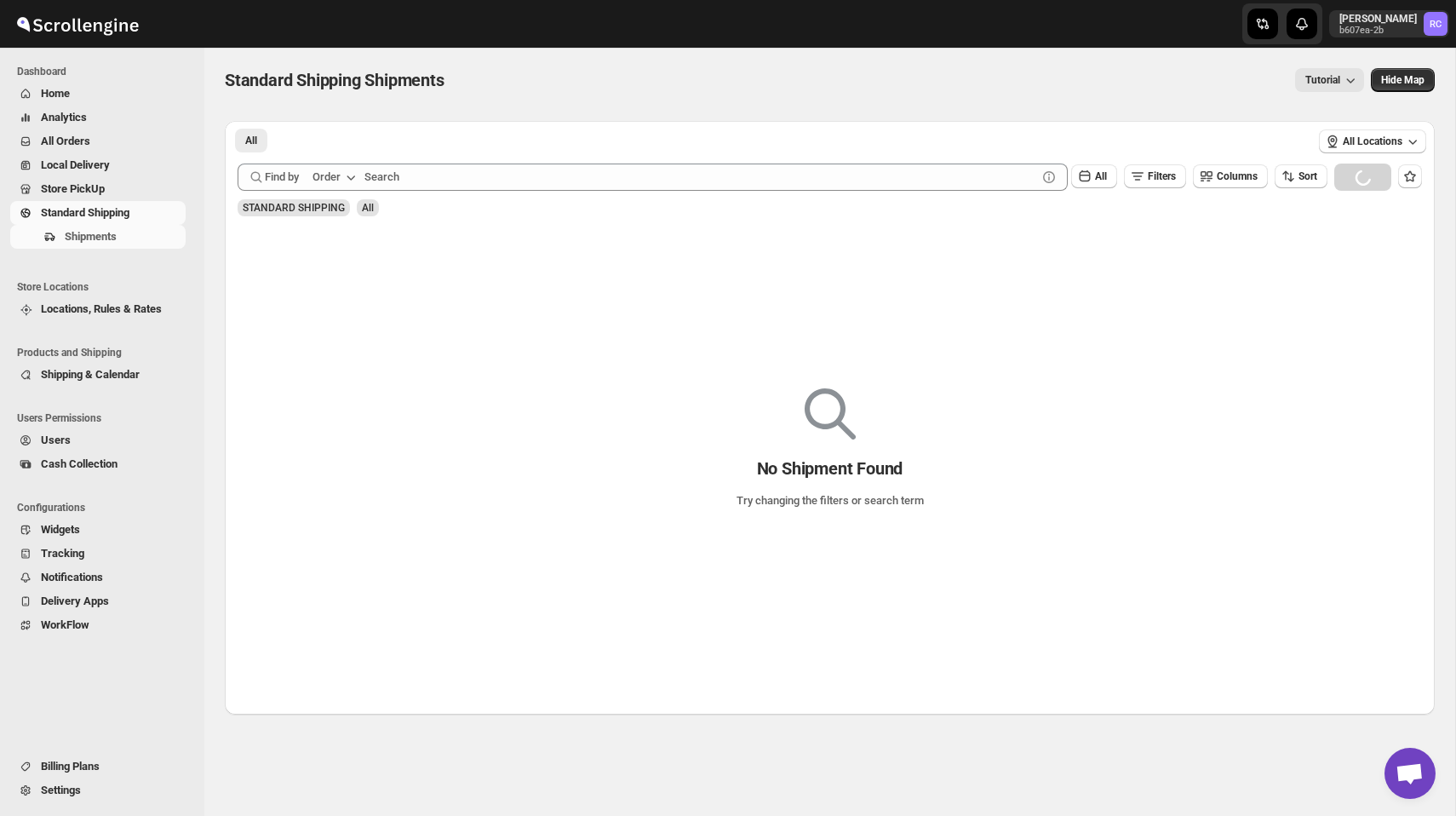
click at [94, 178] on link "Store PickUp" at bounding box center [98, 188] width 175 height 23
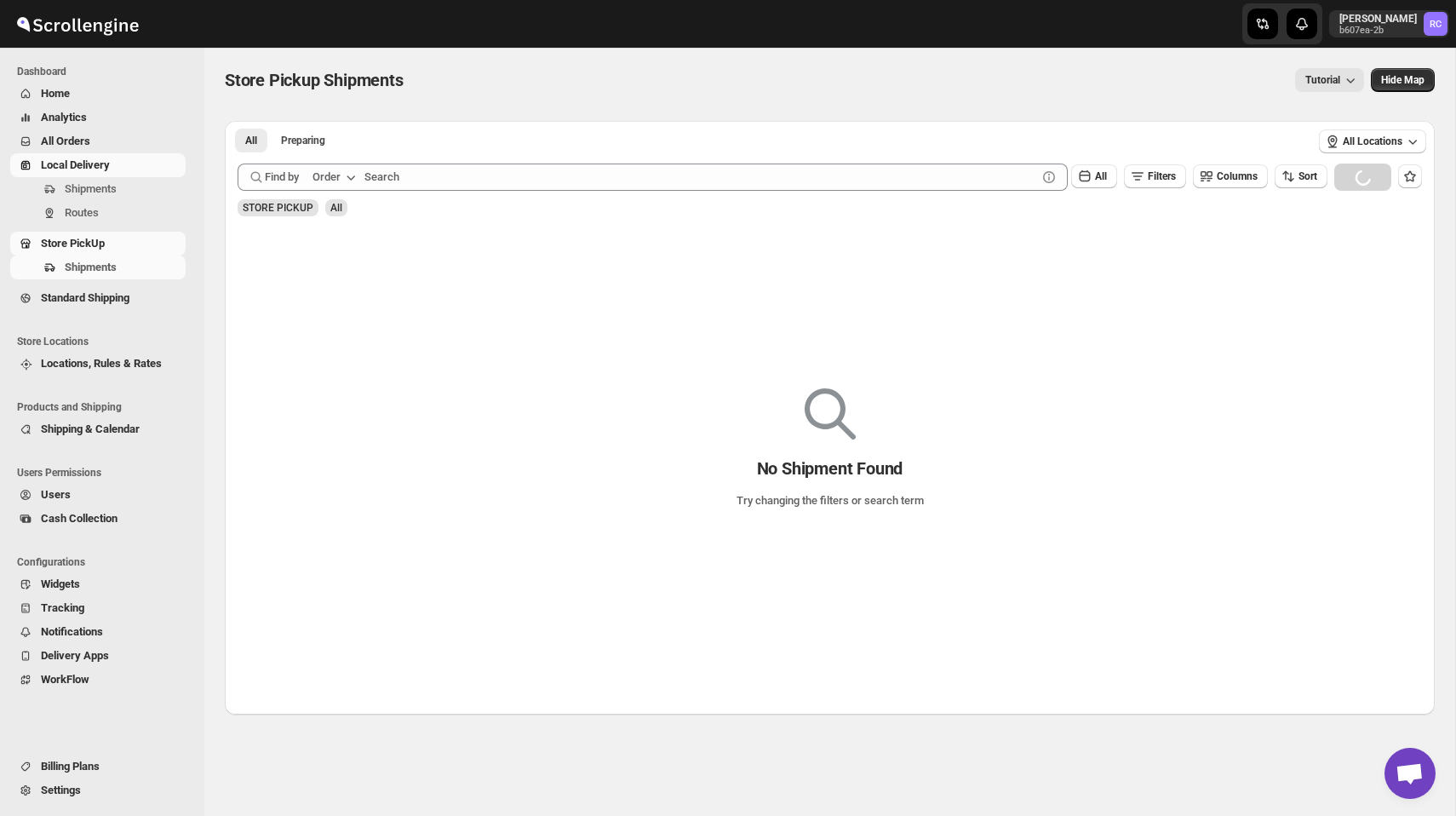
click at [94, 170] on span "Local Delivery" at bounding box center [75, 164] width 69 height 13
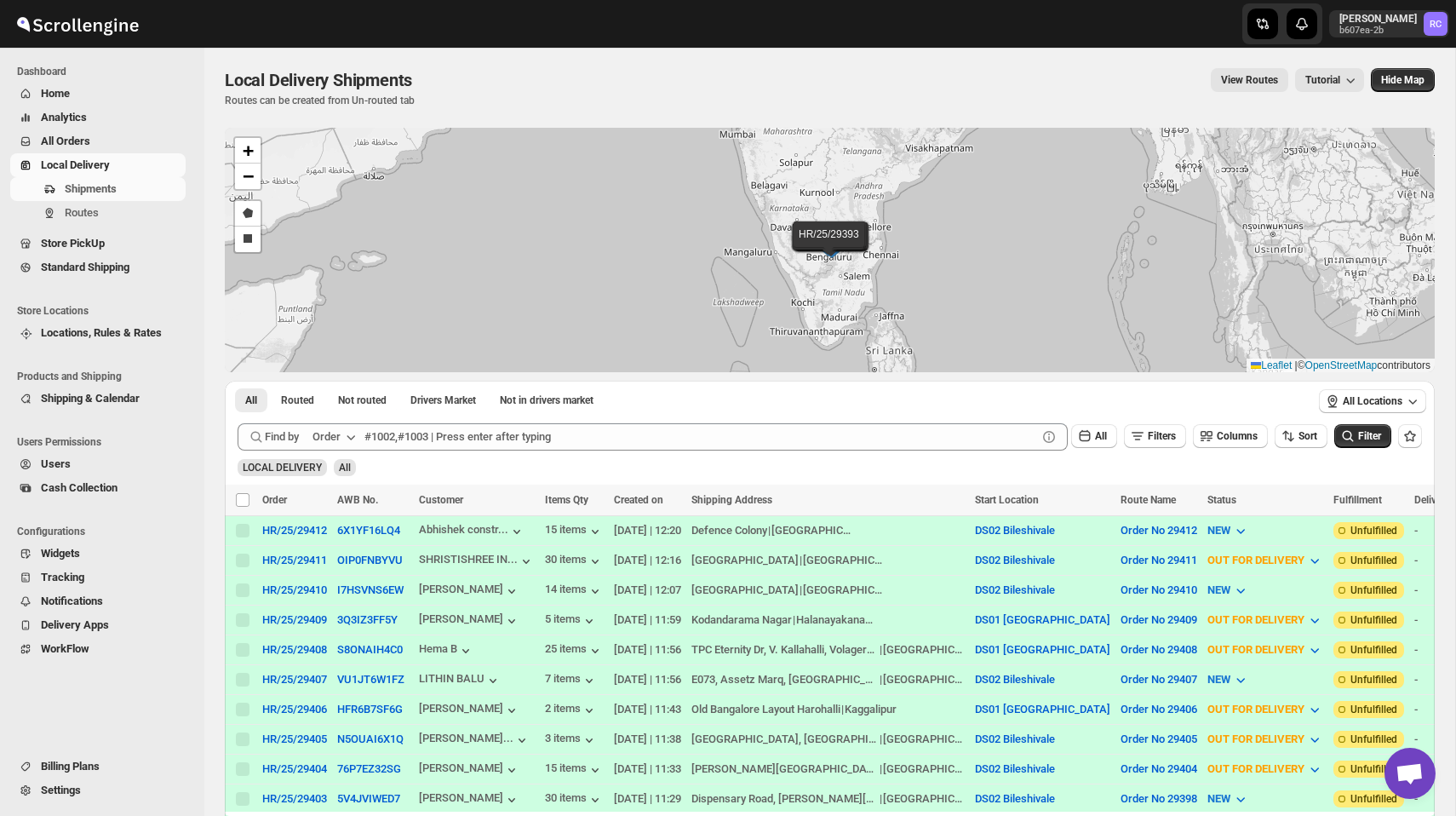
click at [102, 267] on span "Standard Shipping" at bounding box center [85, 267] width 89 height 13
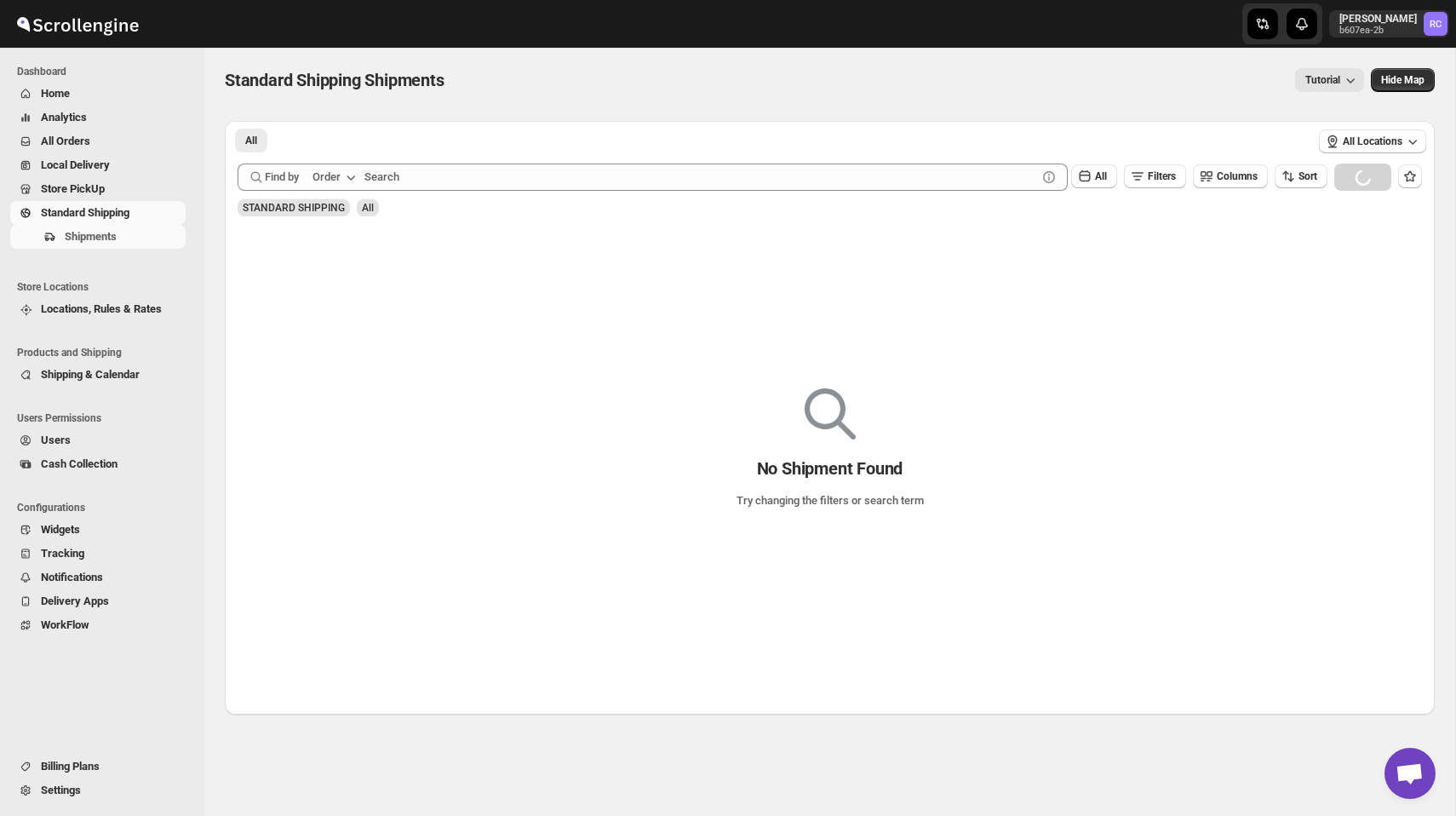
click at [215, 321] on div "Standard Shipping Shipments. This page is ready Standard Shipping Shipments Tut…" at bounding box center [829, 381] width 1250 height 667
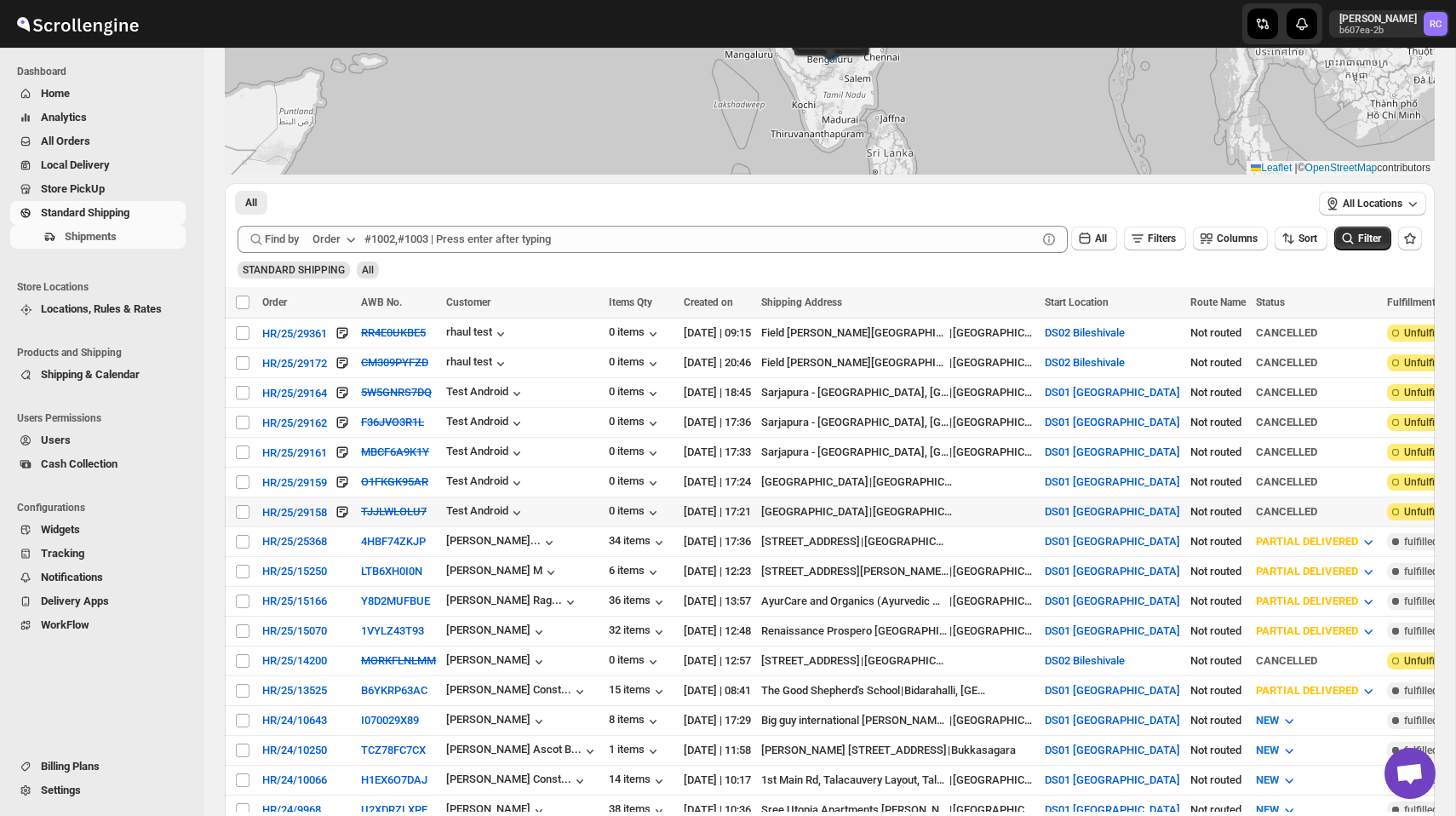
scroll to position [187, 0]
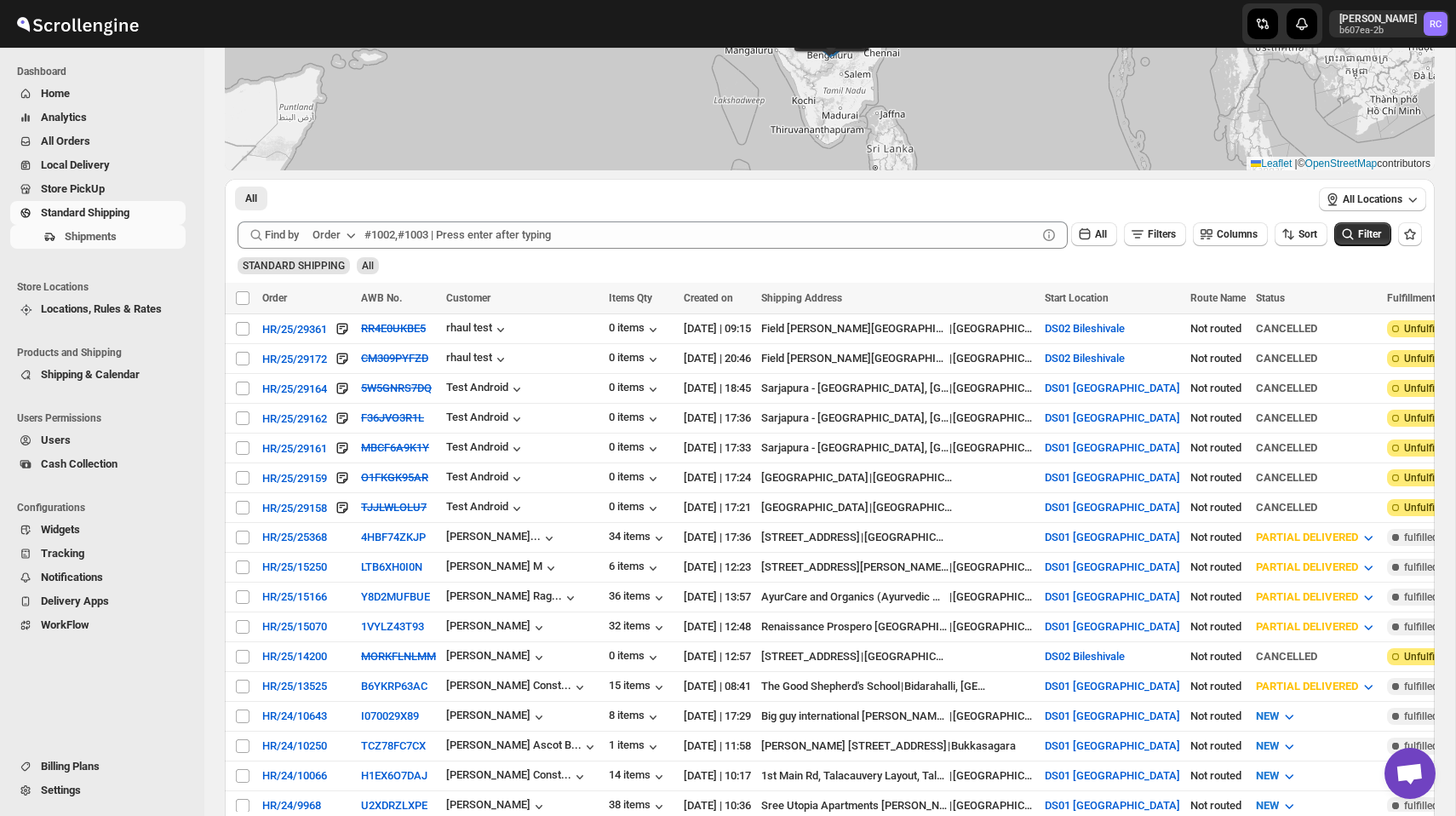
click at [80, 135] on span "All Orders" at bounding box center [65, 141] width 49 height 13
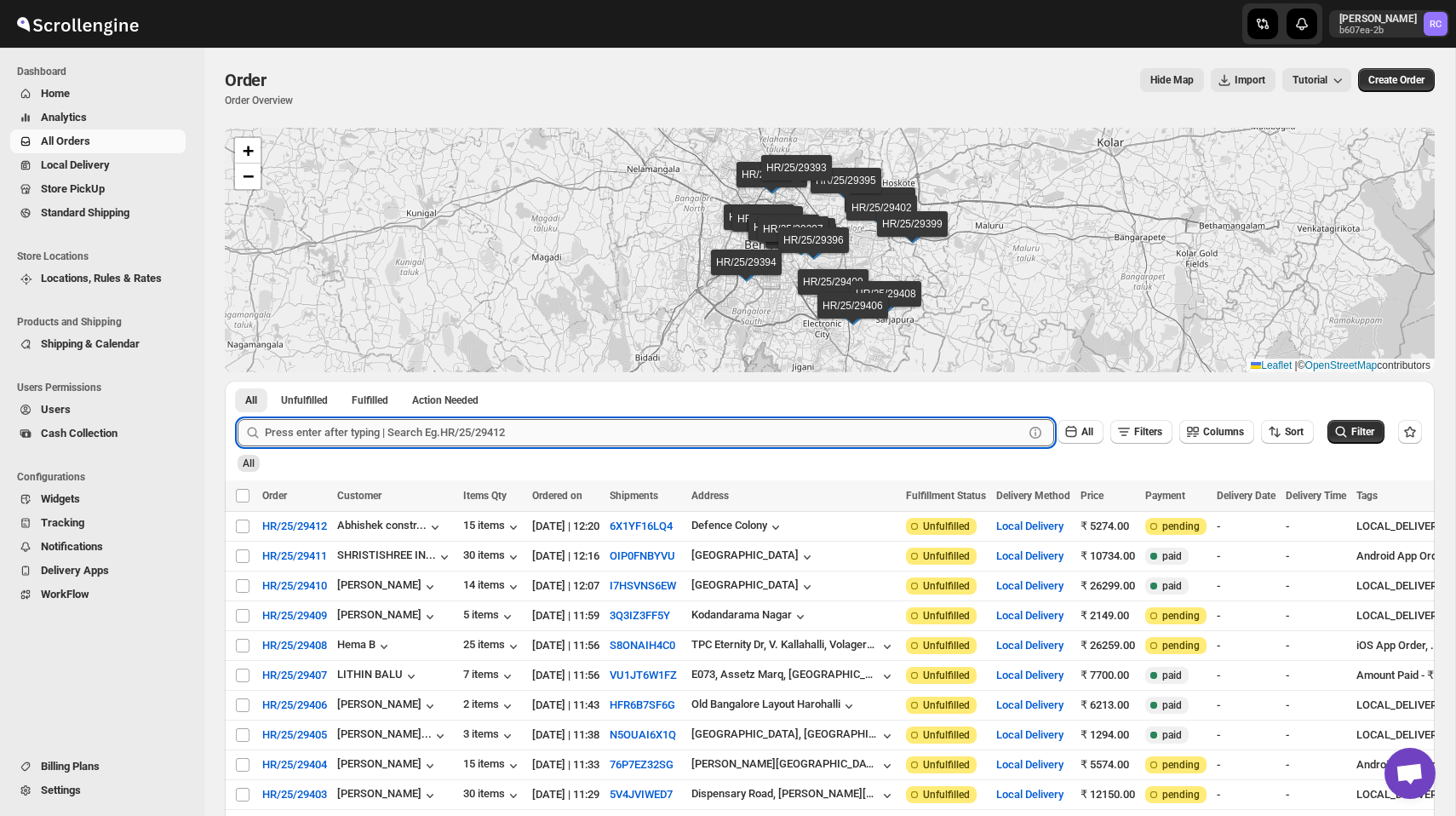
click at [403, 431] on input "text" at bounding box center [644, 432] width 758 height 27
type input "29358"
click at [238, 381] on button "Submit" at bounding box center [262, 390] width 49 height 18
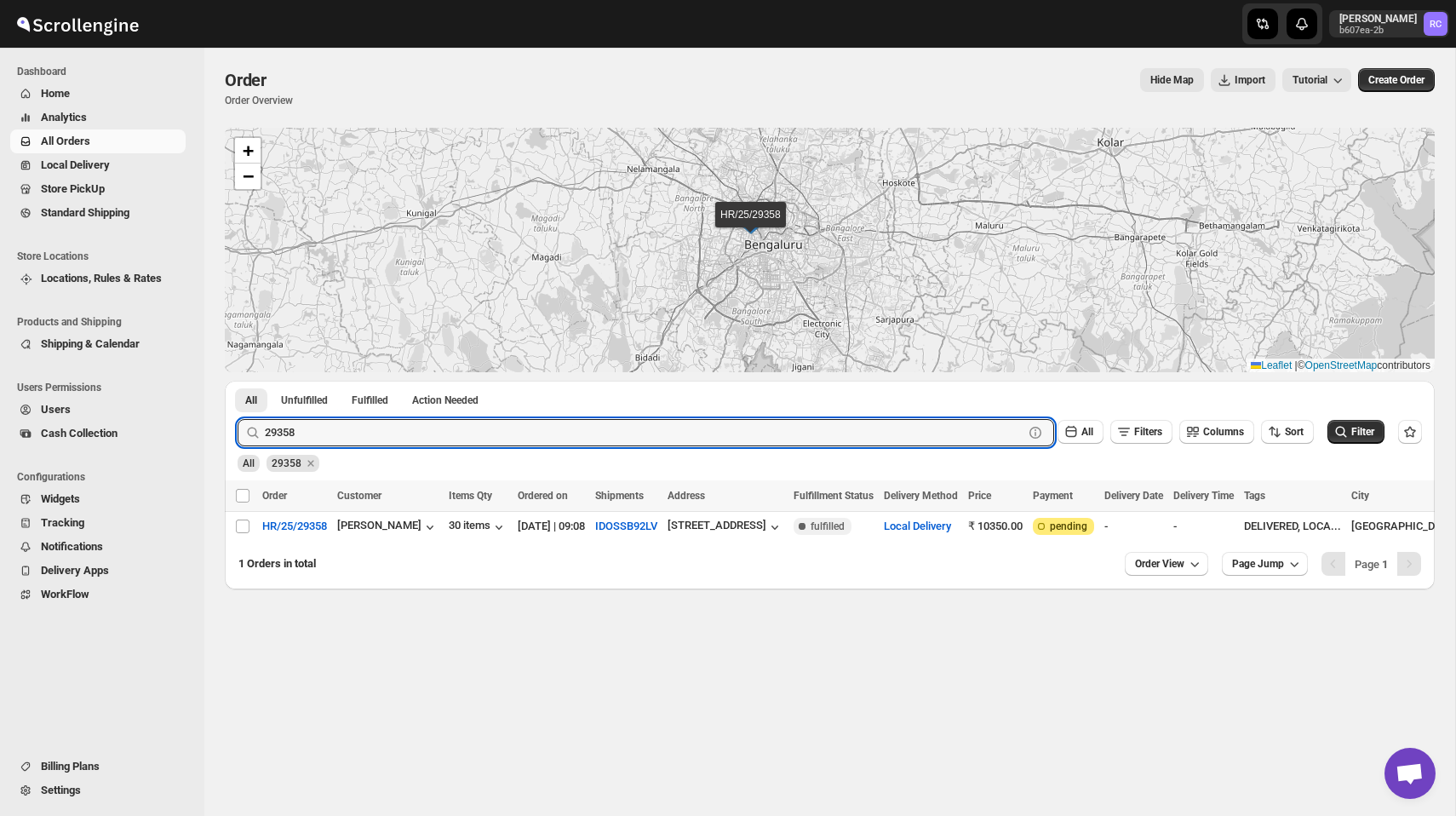
click at [104, 208] on span "Standard Shipping" at bounding box center [85, 212] width 89 height 13
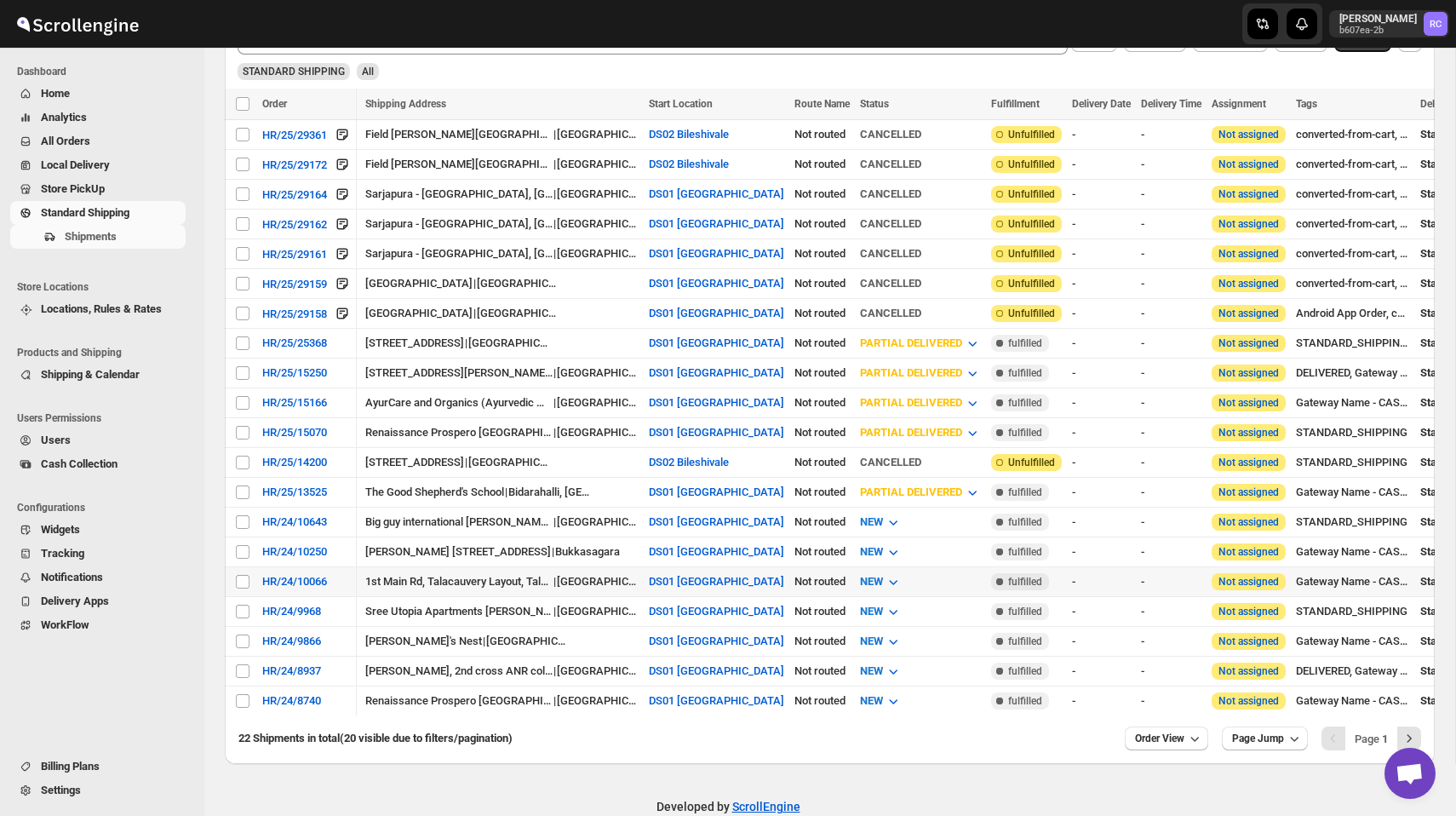
scroll to position [0, 529]
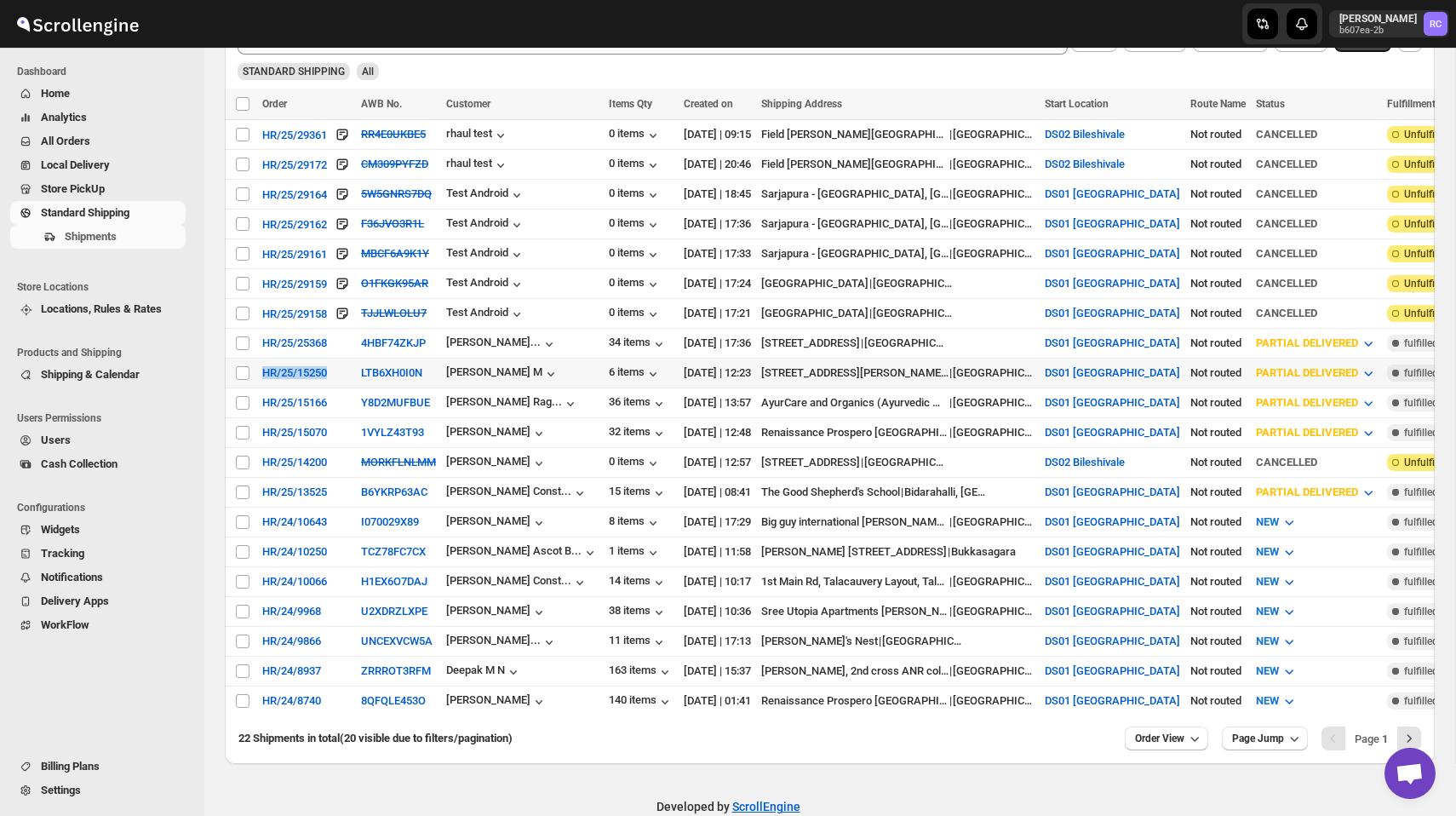
drag, startPoint x: 338, startPoint y: 380, endPoint x: 250, endPoint y: 380, distance: 88.0
click at [250, 380] on tr "Select shipment HR/25/15250 LTB6XH0I0N Prathap M 6 items 01-May-25 | 12:23 #46,…" at bounding box center [1167, 373] width 1886 height 30
checkbox input "true"
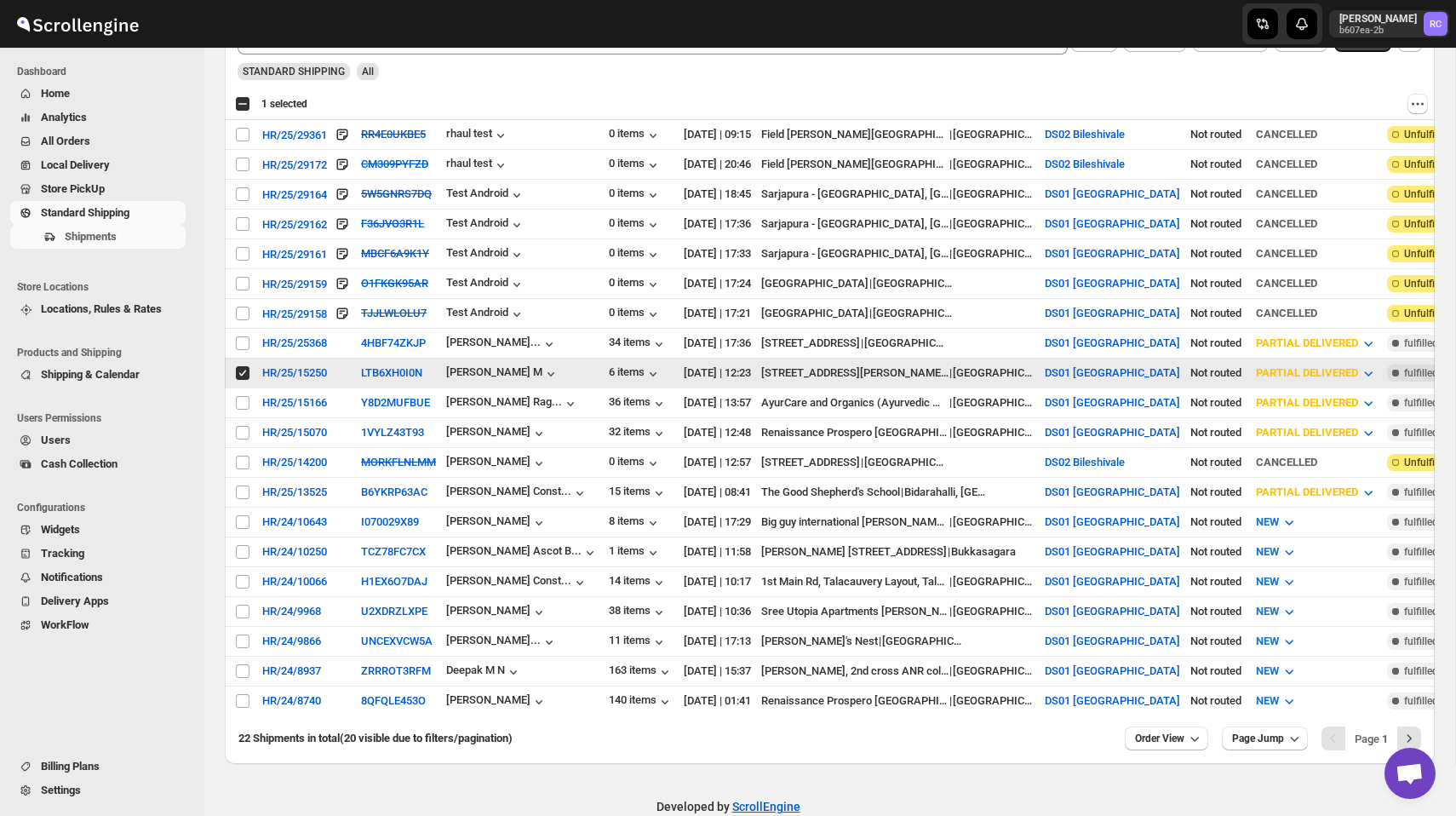
copy tr "Select shipment HR/25/15250"
click at [308, 379] on div "HR/25/15250" at bounding box center [294, 372] width 65 height 13
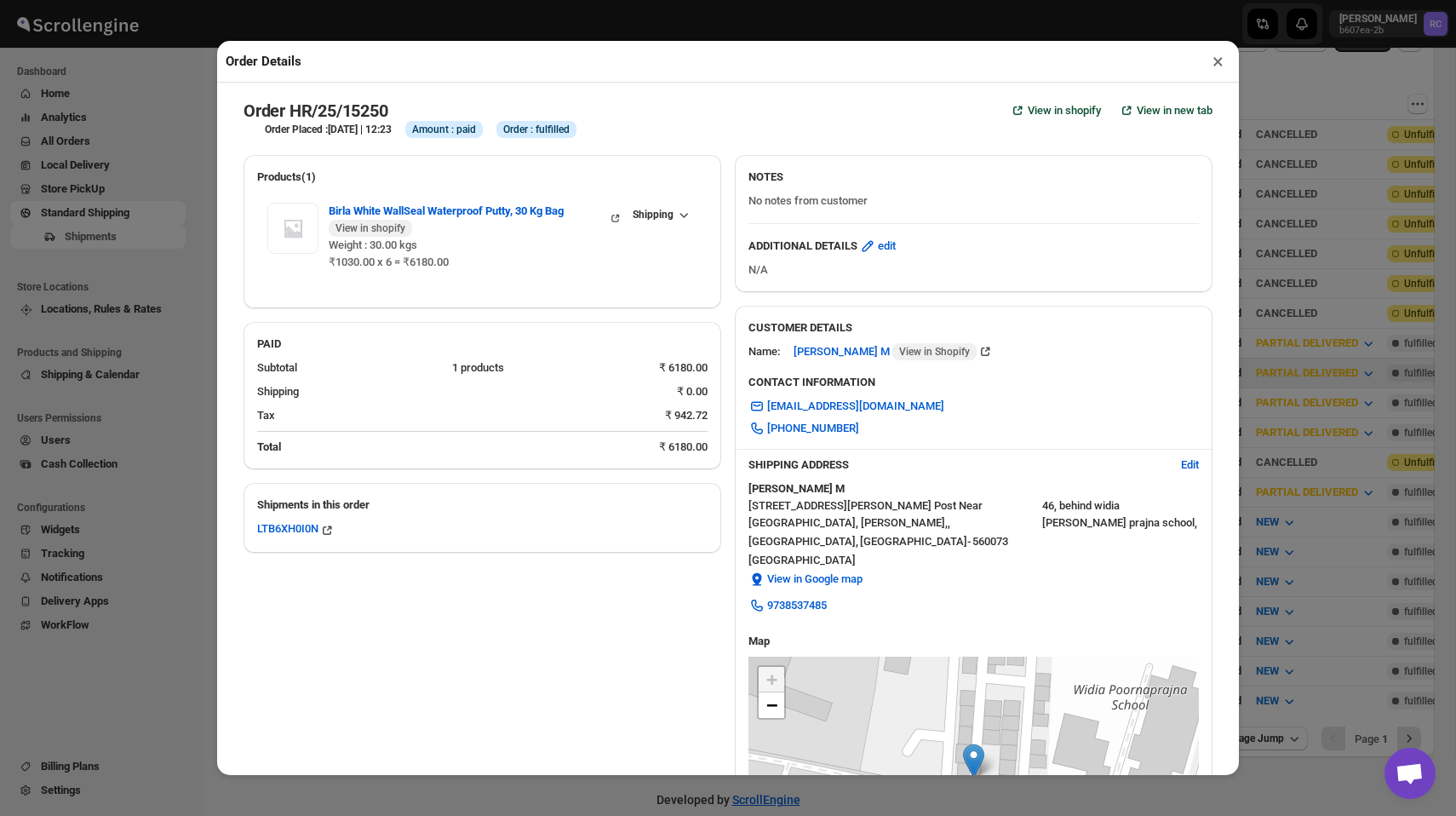
click at [1235, 59] on div "Order Details ×" at bounding box center [727, 62] width 1021 height 42
click at [1218, 61] on button "×" at bounding box center [1217, 61] width 24 height 23
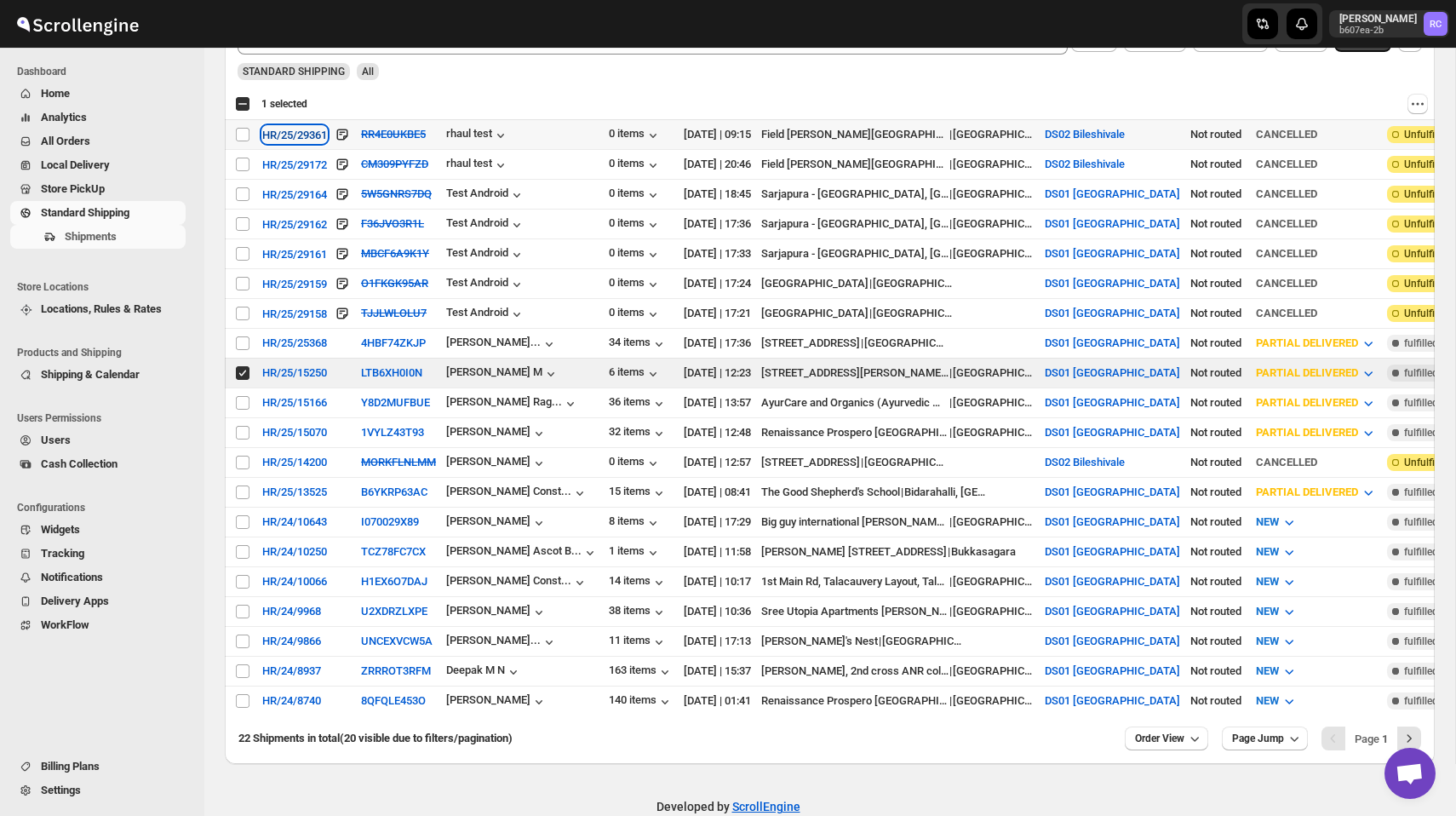
click at [312, 130] on div "HR/25/29361" at bounding box center [294, 135] width 65 height 13
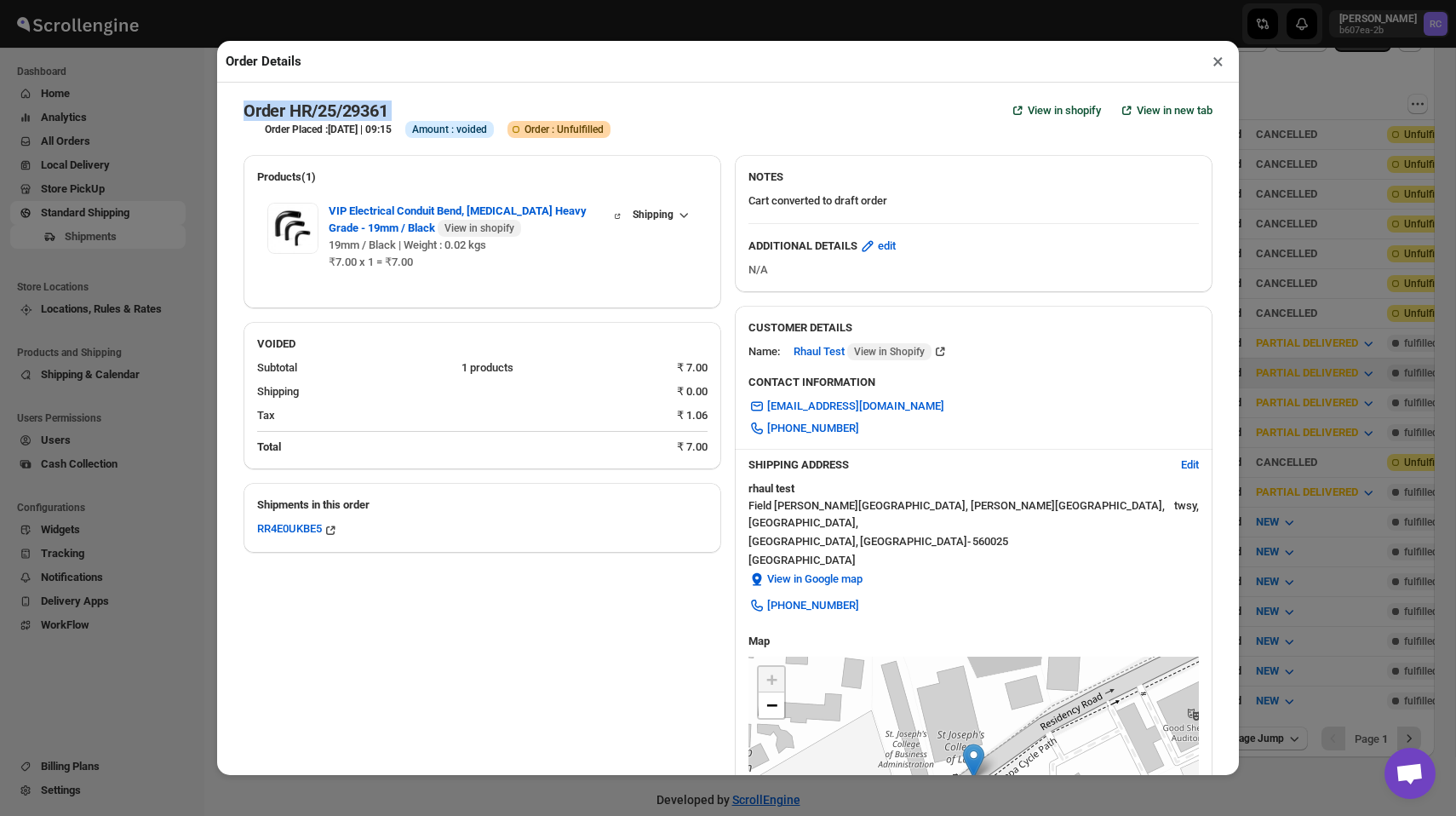
drag, startPoint x: 246, startPoint y: 111, endPoint x: 429, endPoint y: 112, distance: 183.0
click at [427, 112] on div "Order HR/25/29361 View in shopify View in new tab Order Placed : 22-Sep-25 | 09…" at bounding box center [728, 576] width 968 height 951
copy div "Order HR/25/29361 View in shopify View in new tab"
click at [1215, 60] on button "×" at bounding box center [1217, 61] width 24 height 23
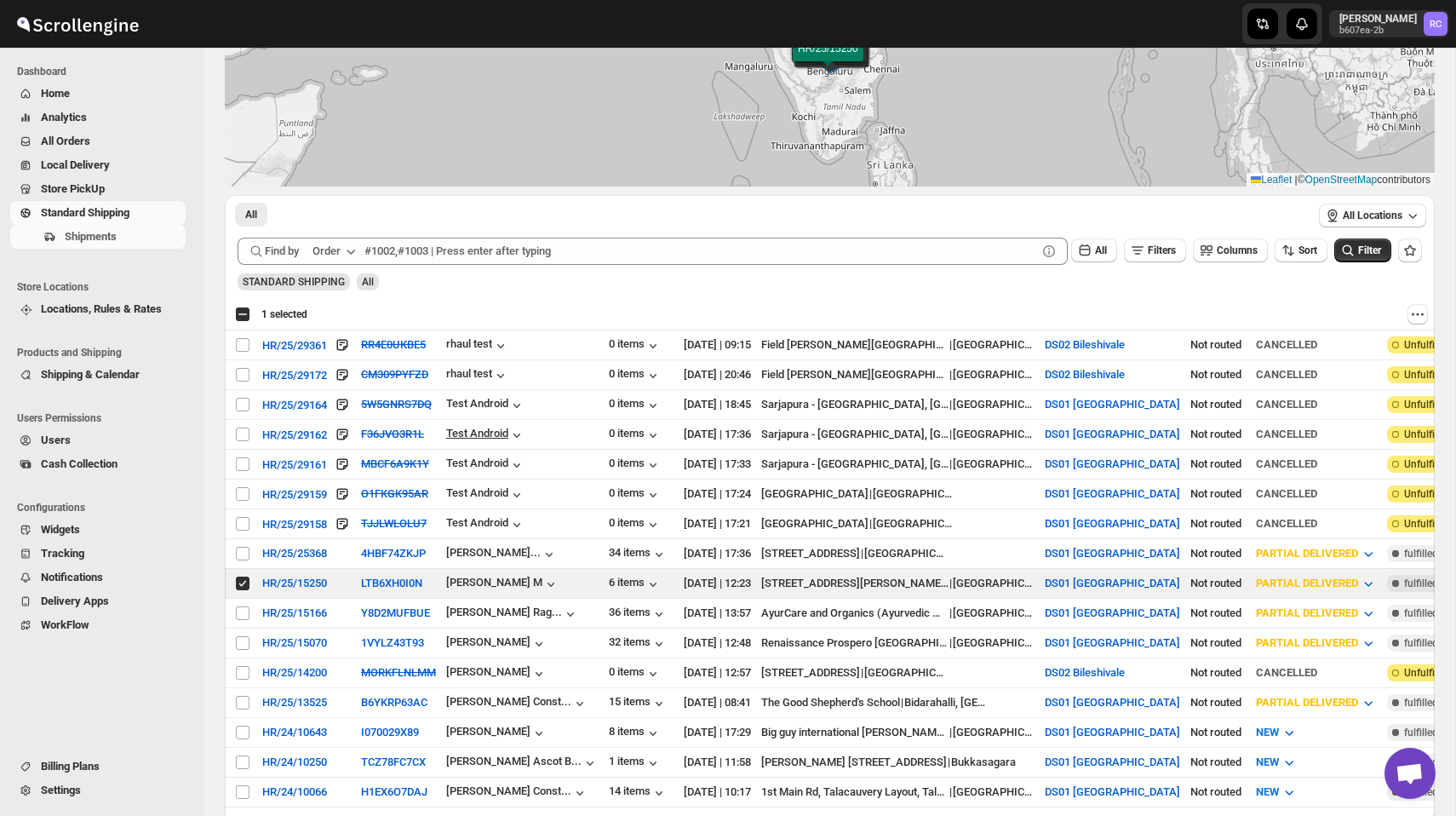
scroll to position [0, 0]
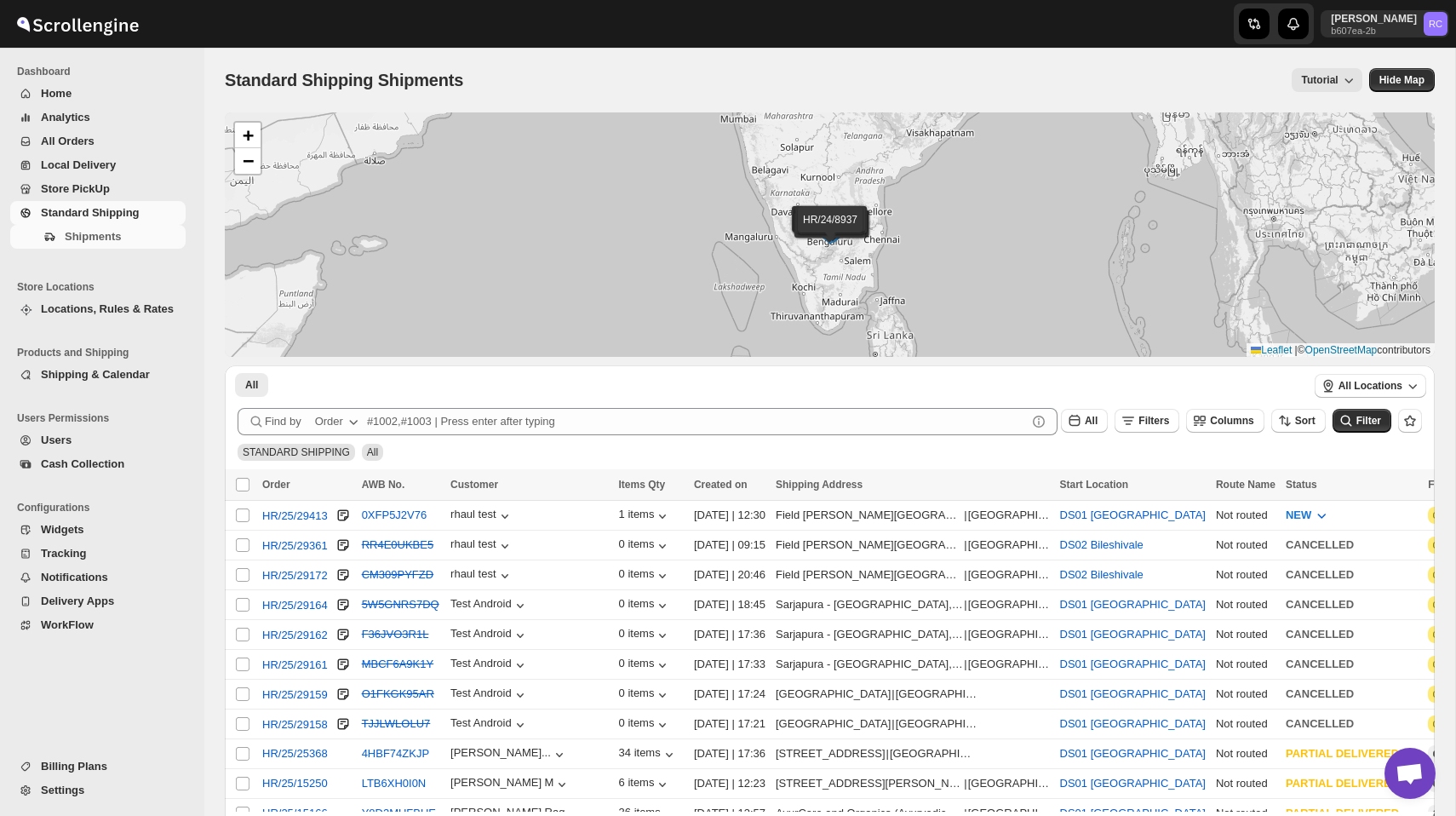
click at [1190, 78] on div "Tutorial" at bounding box center [921, 79] width 877 height 23
